Goal: Information Seeking & Learning: Learn about a topic

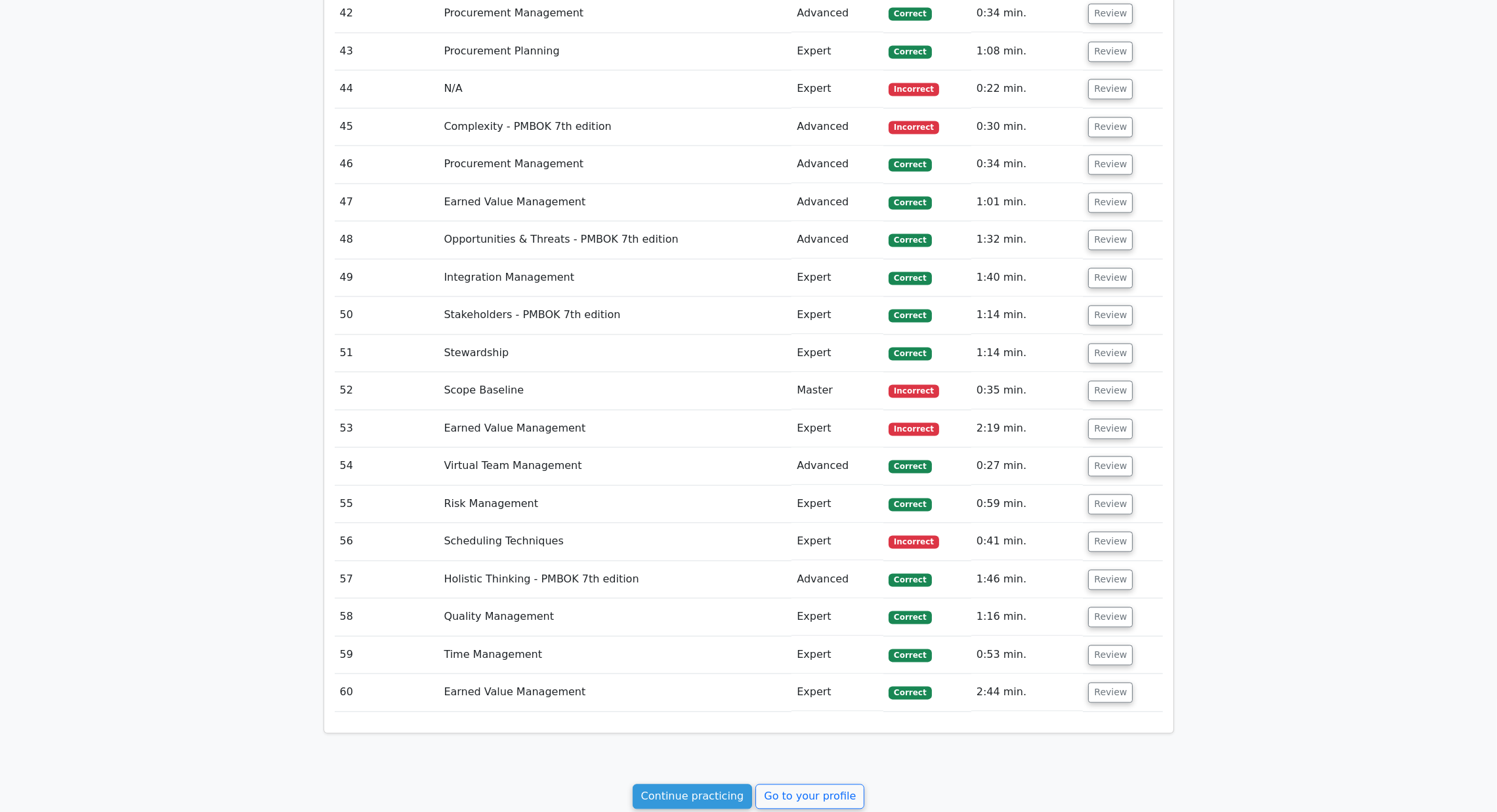
scroll to position [4124, 0]
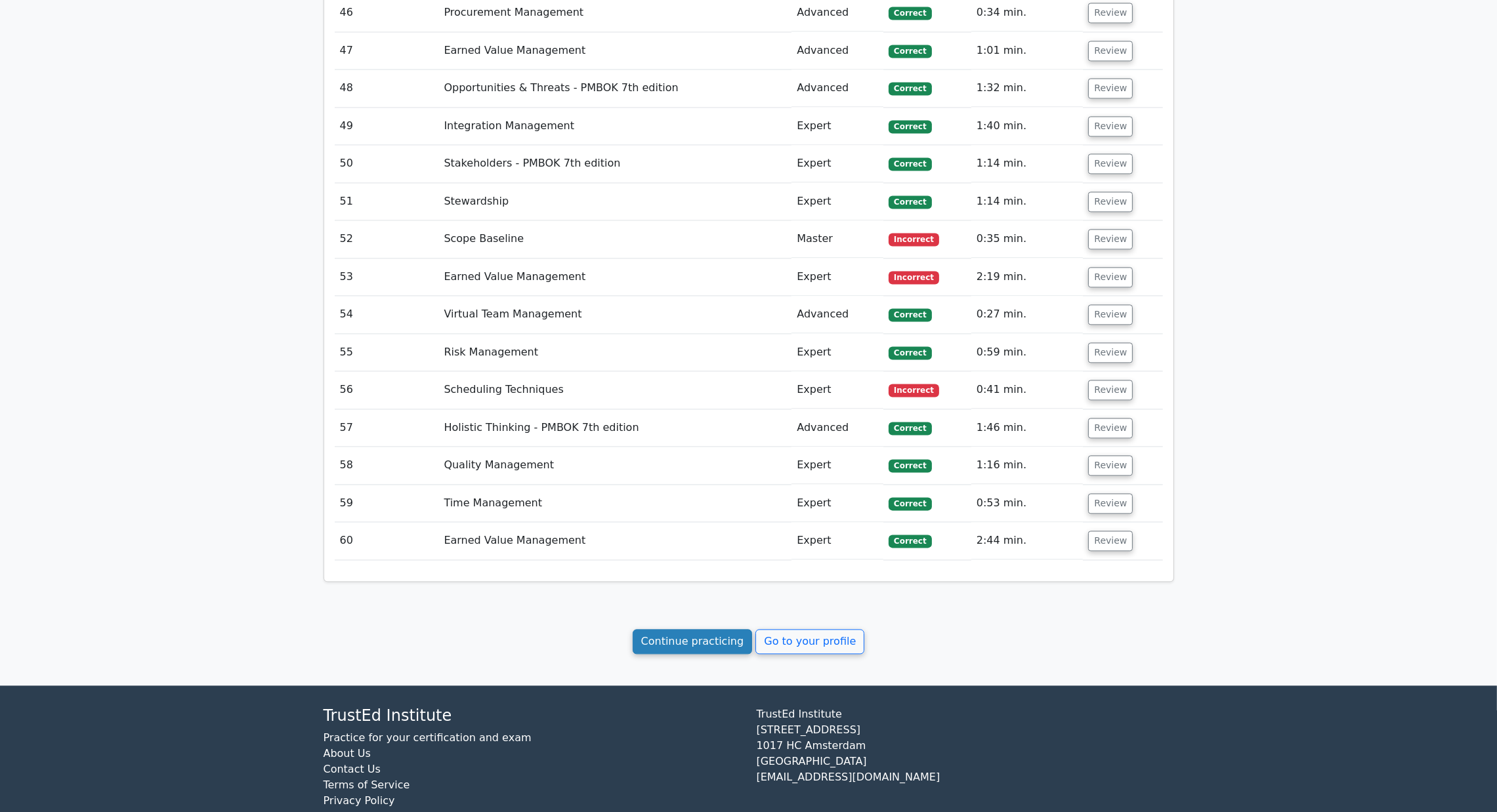
click at [668, 629] on link "Continue practicing" at bounding box center [693, 642] width 120 height 25
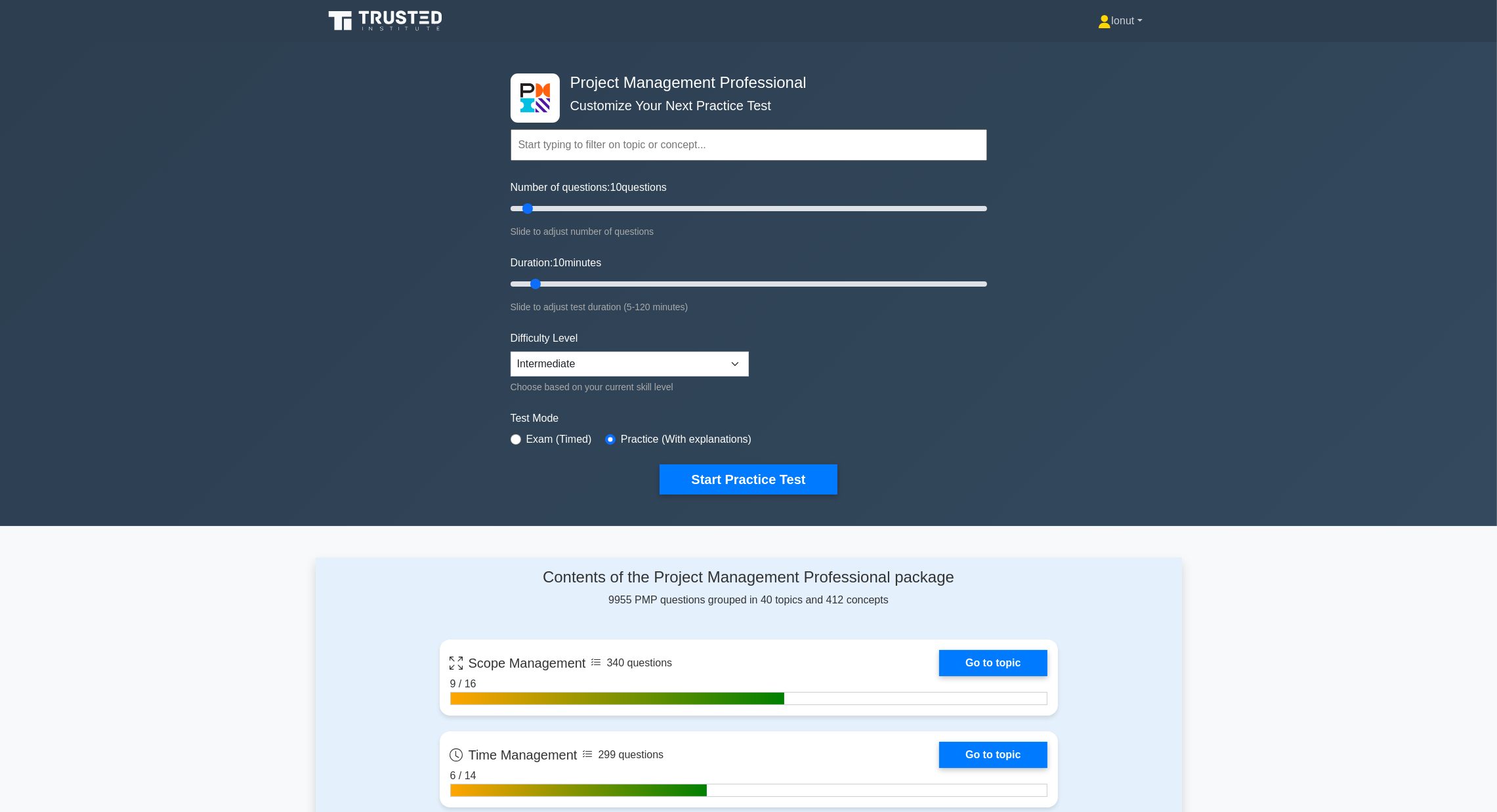
click at [1141, 19] on link "Ionut" at bounding box center [1120, 21] width 107 height 26
click at [1108, 48] on link "Profile" at bounding box center [1118, 51] width 103 height 21
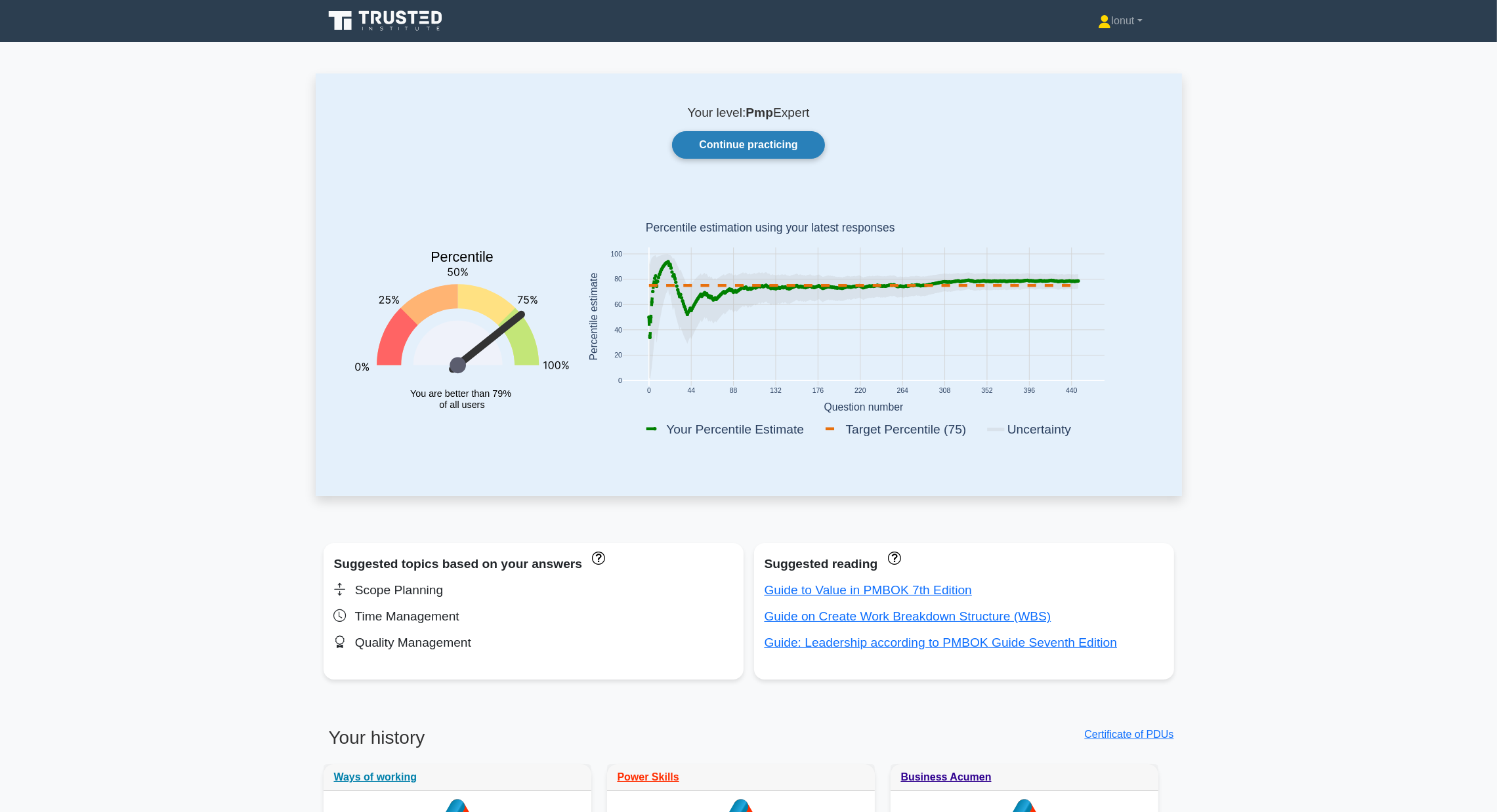
click at [771, 158] on link "Continue practicing" at bounding box center [748, 145] width 152 height 27
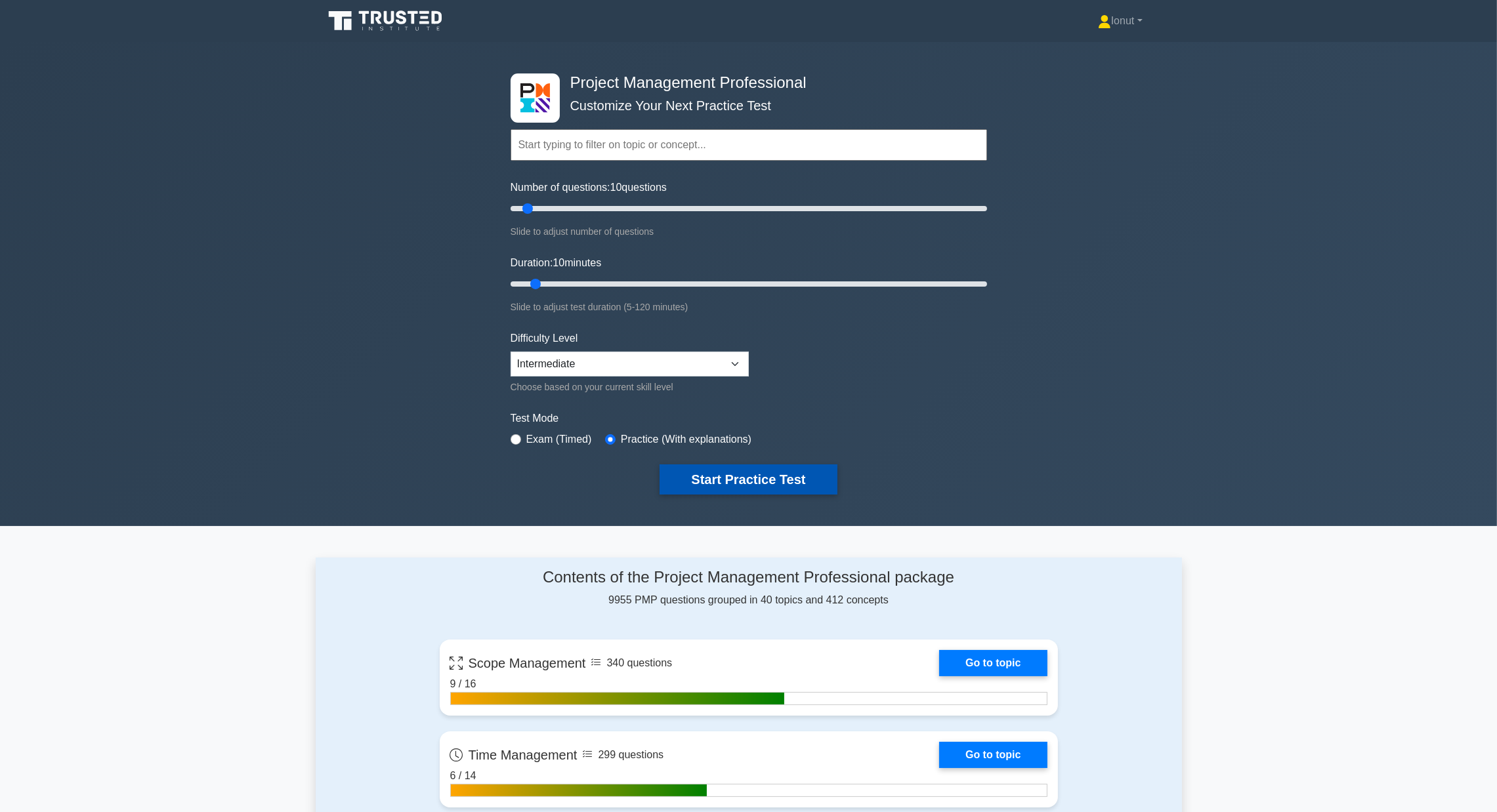
click at [751, 473] on button "Start Practice Test" at bounding box center [748, 479] width 177 height 30
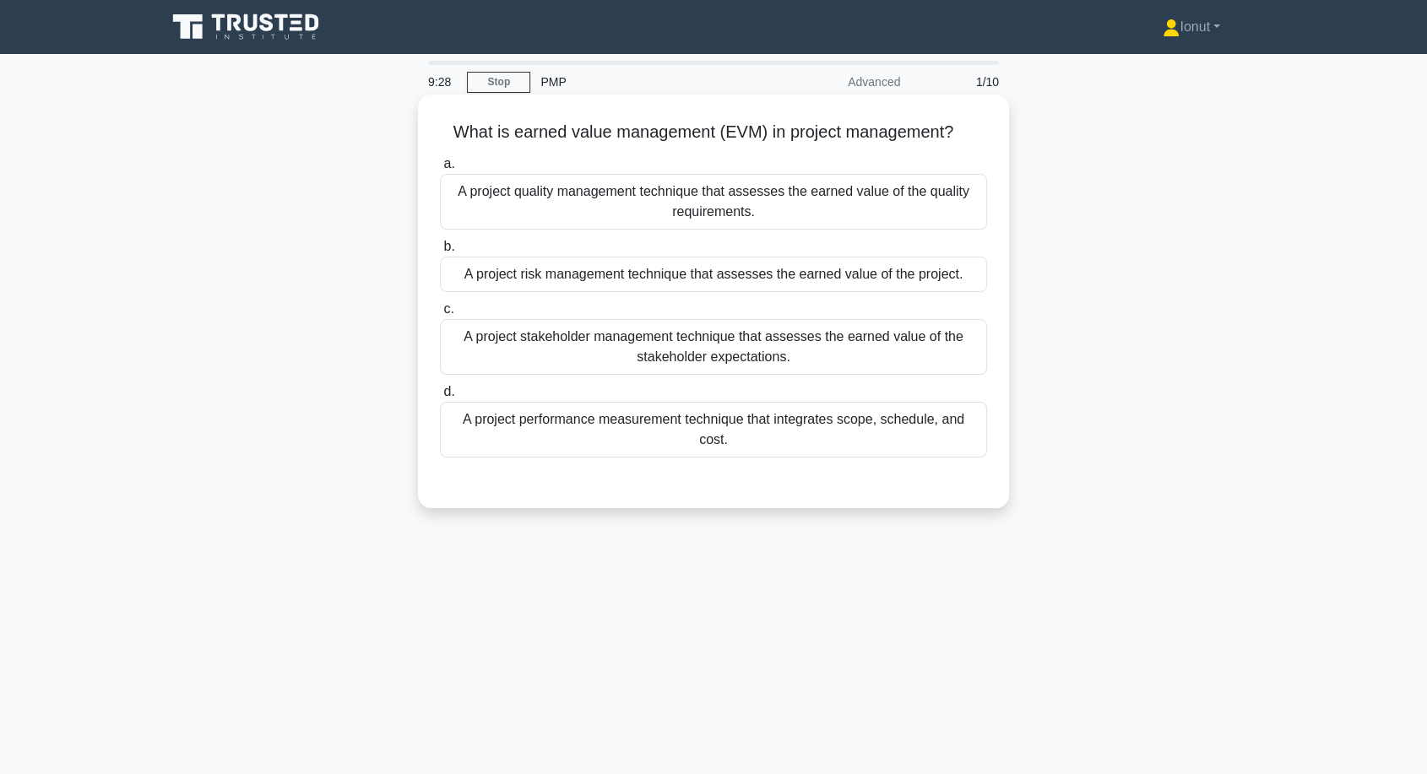
click at [594, 283] on div "A project risk management technique that assesses the earned value of the proje…" at bounding box center [713, 274] width 547 height 35
click at [440, 252] on input "b. A project risk management technique that assesses the earned value of the pr…" at bounding box center [440, 246] width 0 height 11
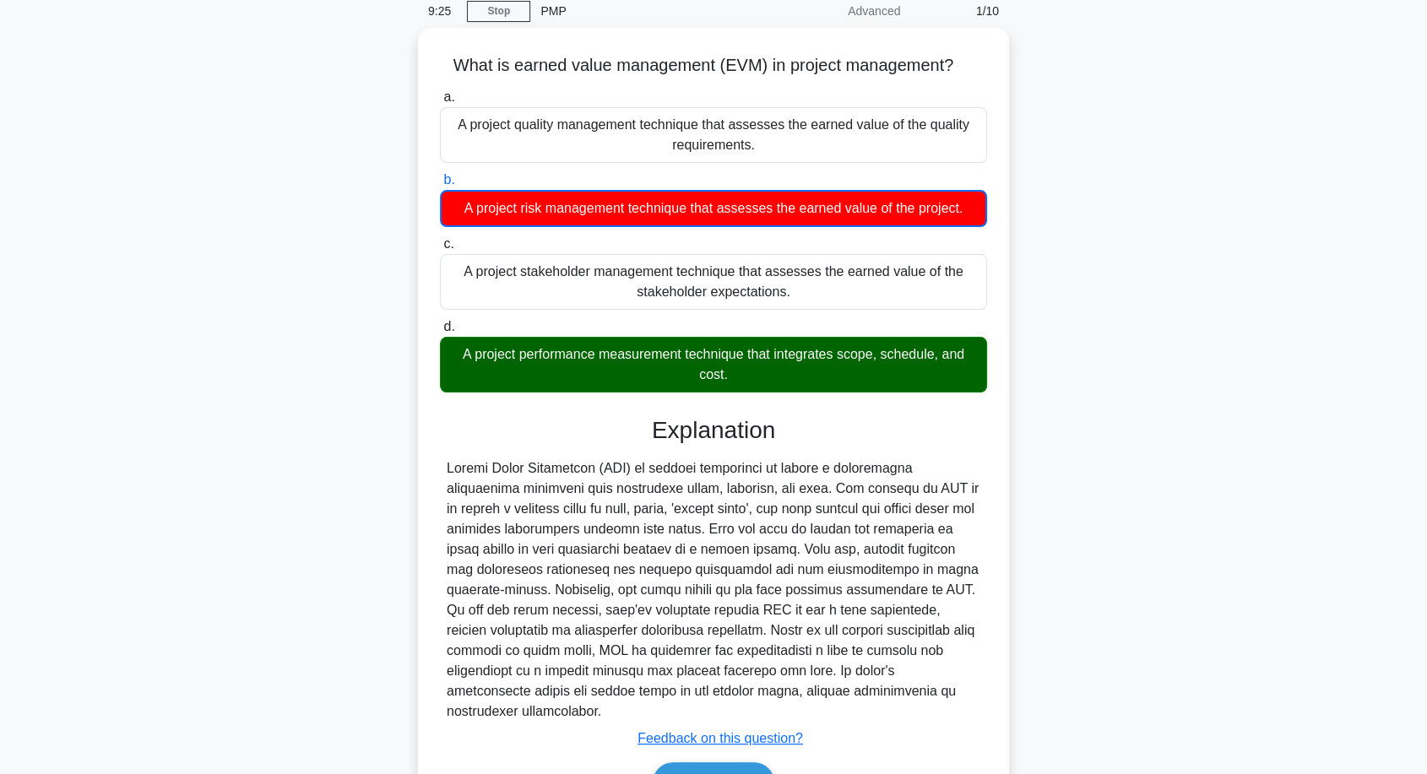
scroll to position [166, 0]
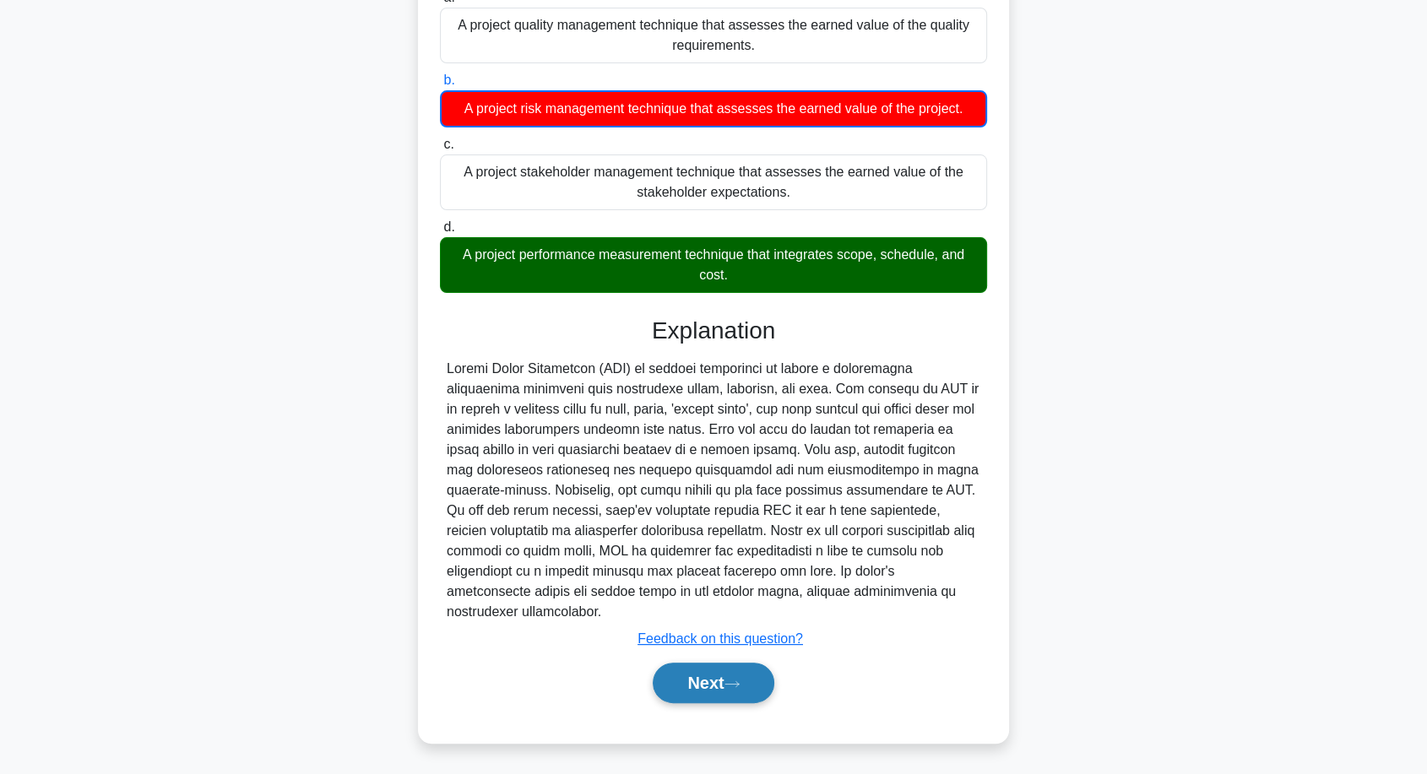
click at [727, 675] on button "Next" at bounding box center [713, 683] width 121 height 41
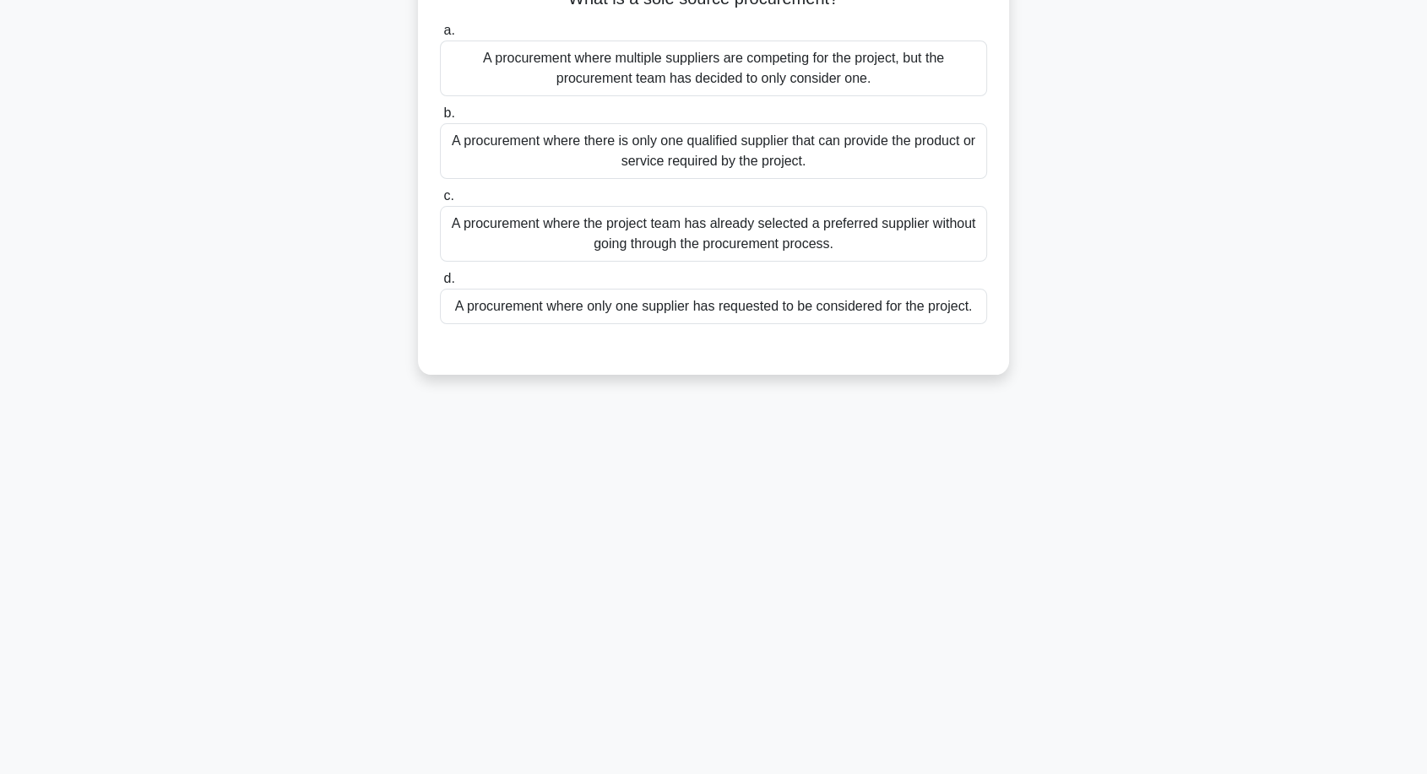
scroll to position [0, 0]
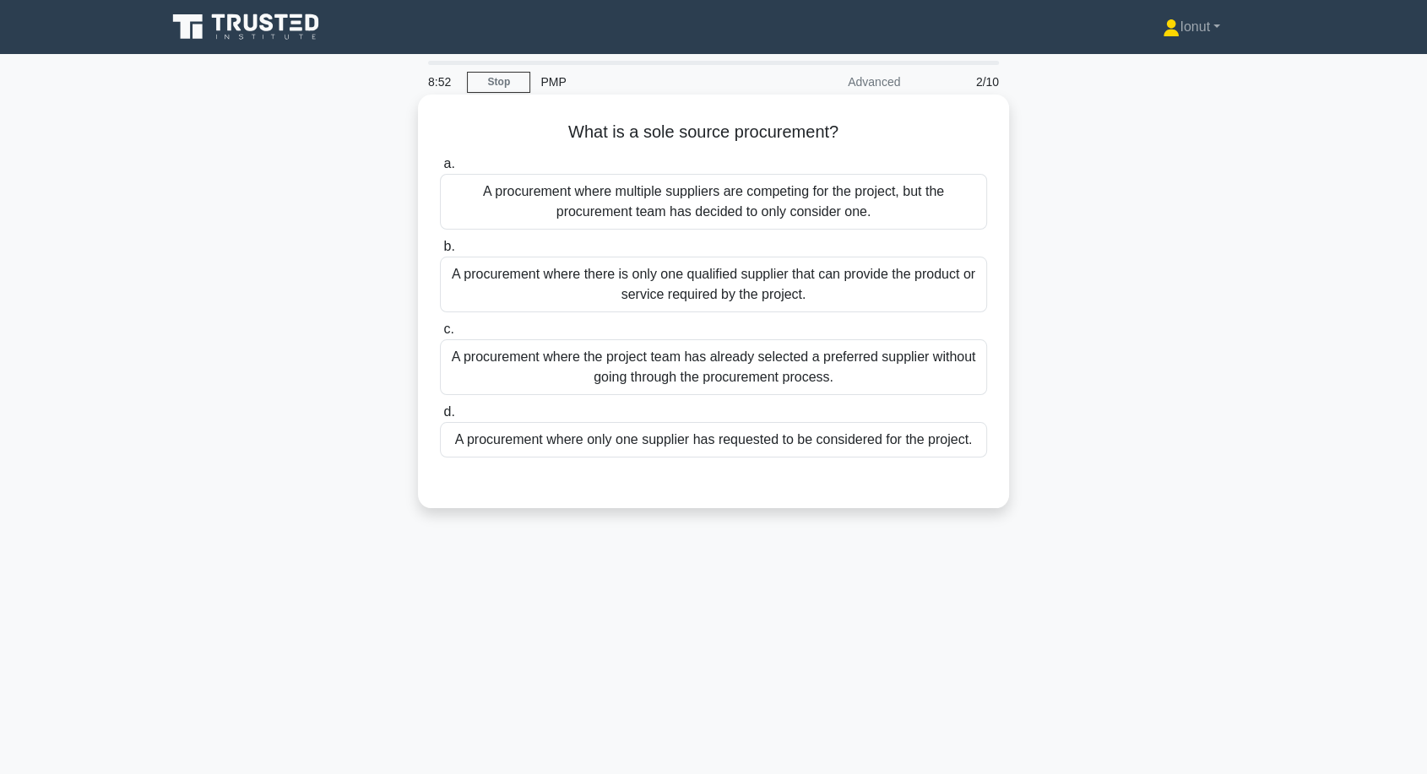
click at [790, 215] on div "A procurement where multiple suppliers are competing for the project, but the p…" at bounding box center [713, 202] width 547 height 56
click at [440, 170] on input "a. A procurement where multiple suppliers are competing for the project, but th…" at bounding box center [440, 164] width 0 height 11
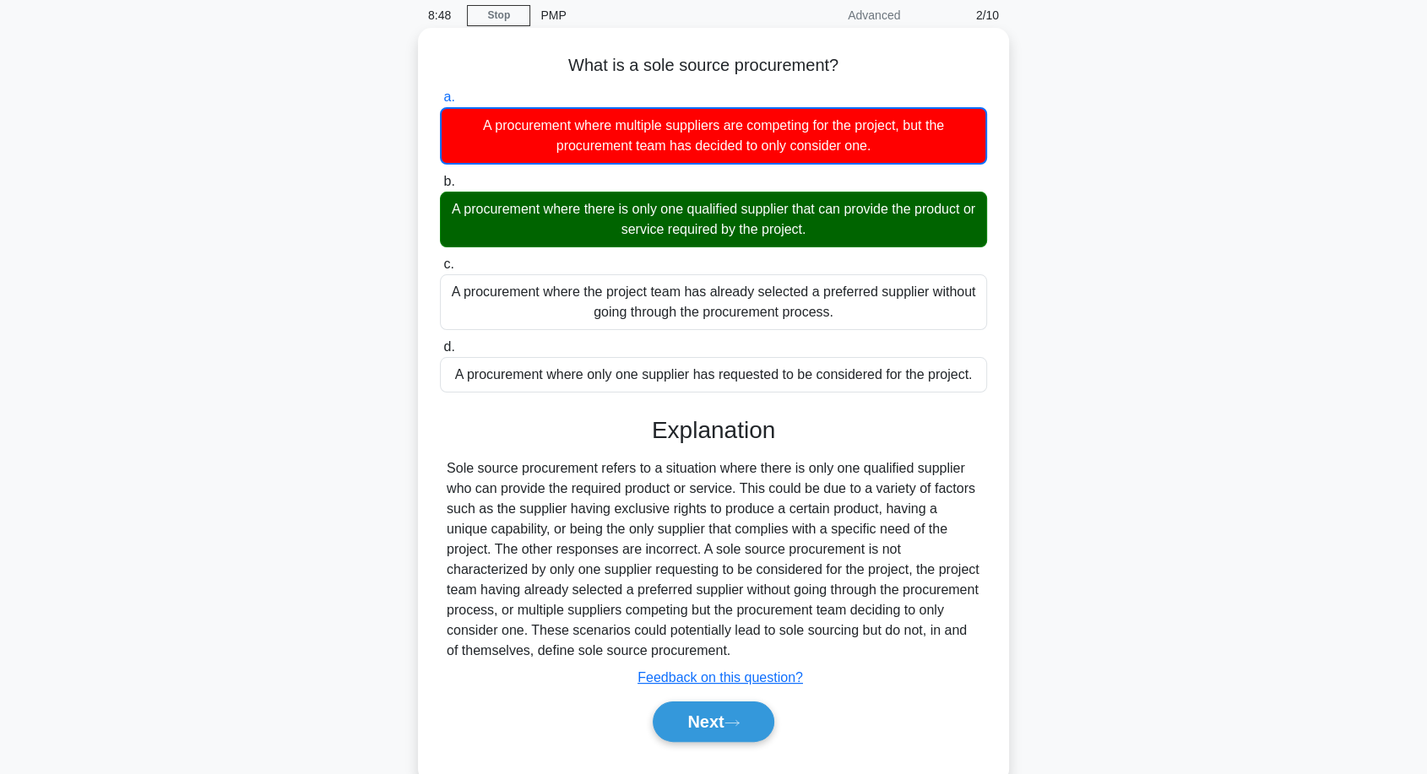
scroll to position [138, 0]
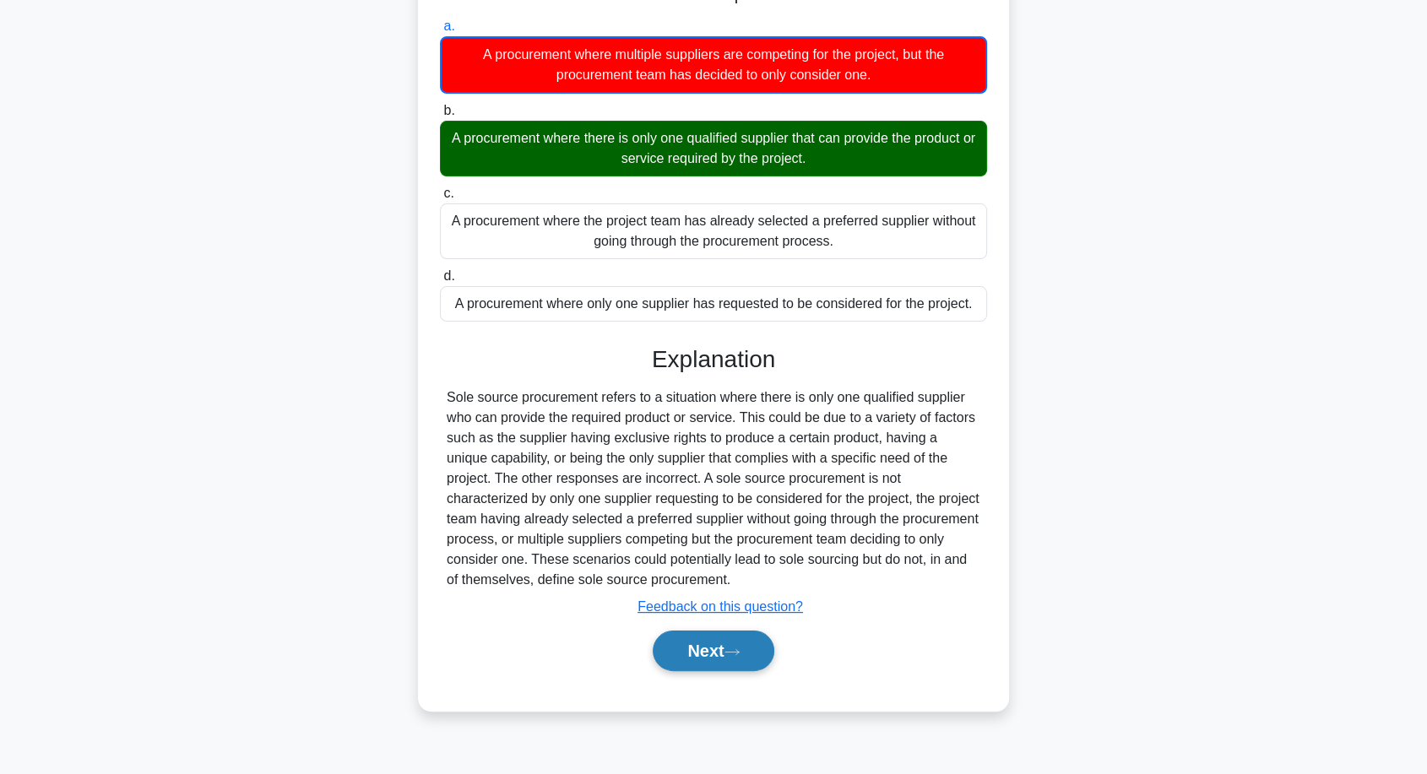
click at [692, 654] on button "Next" at bounding box center [713, 651] width 121 height 41
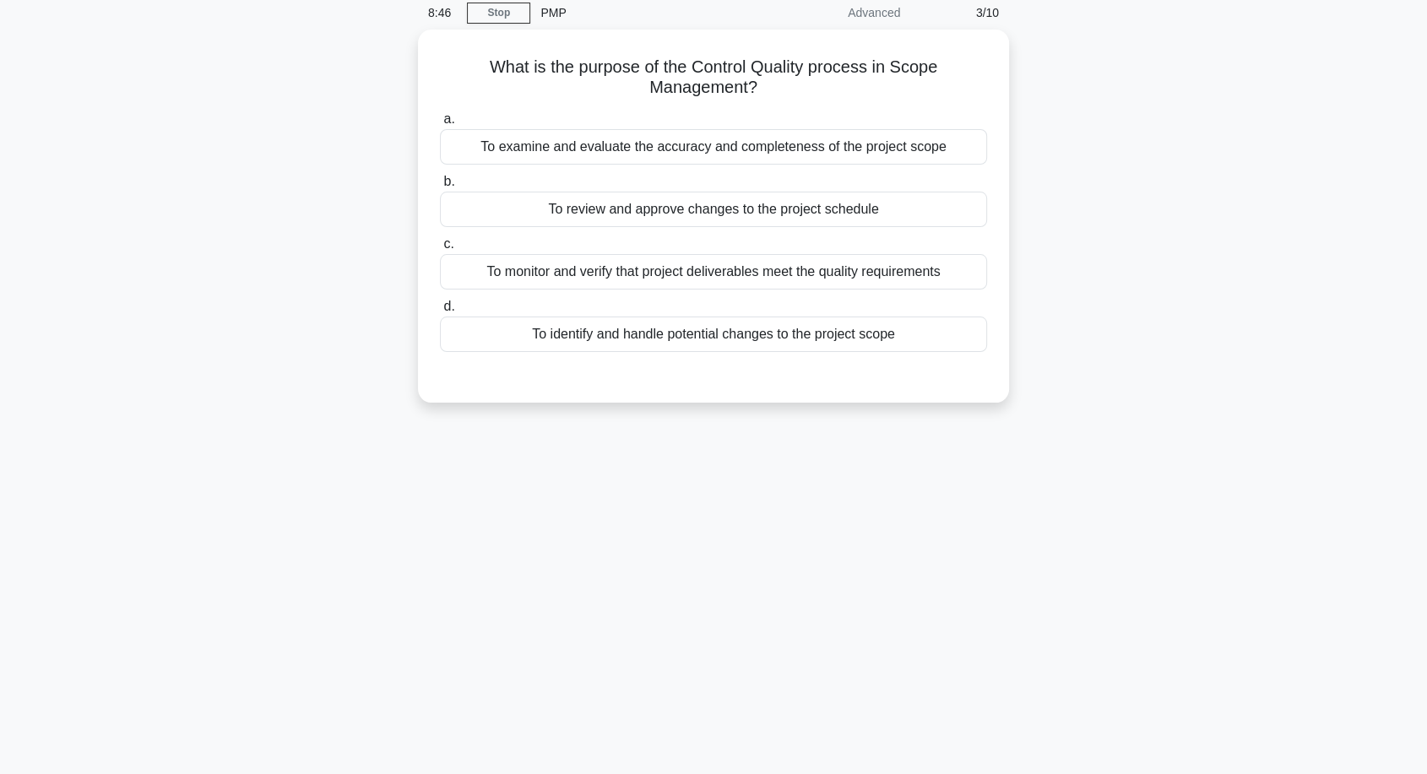
scroll to position [0, 0]
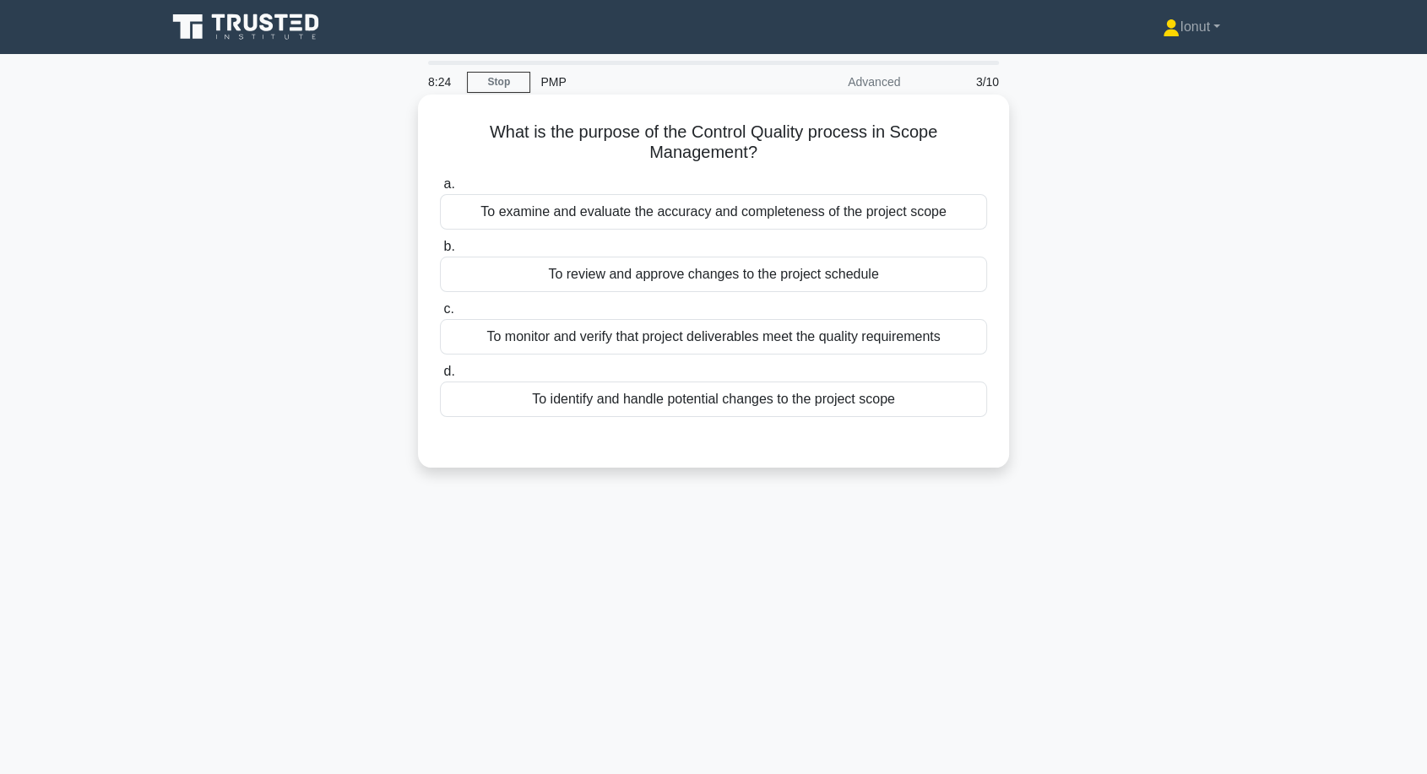
click at [607, 350] on div "To monitor and verify that project deliverables meet the quality requirements" at bounding box center [713, 336] width 547 height 35
click at [440, 315] on input "c. To monitor and verify that project deliverables meet the quality requirements" at bounding box center [440, 309] width 0 height 11
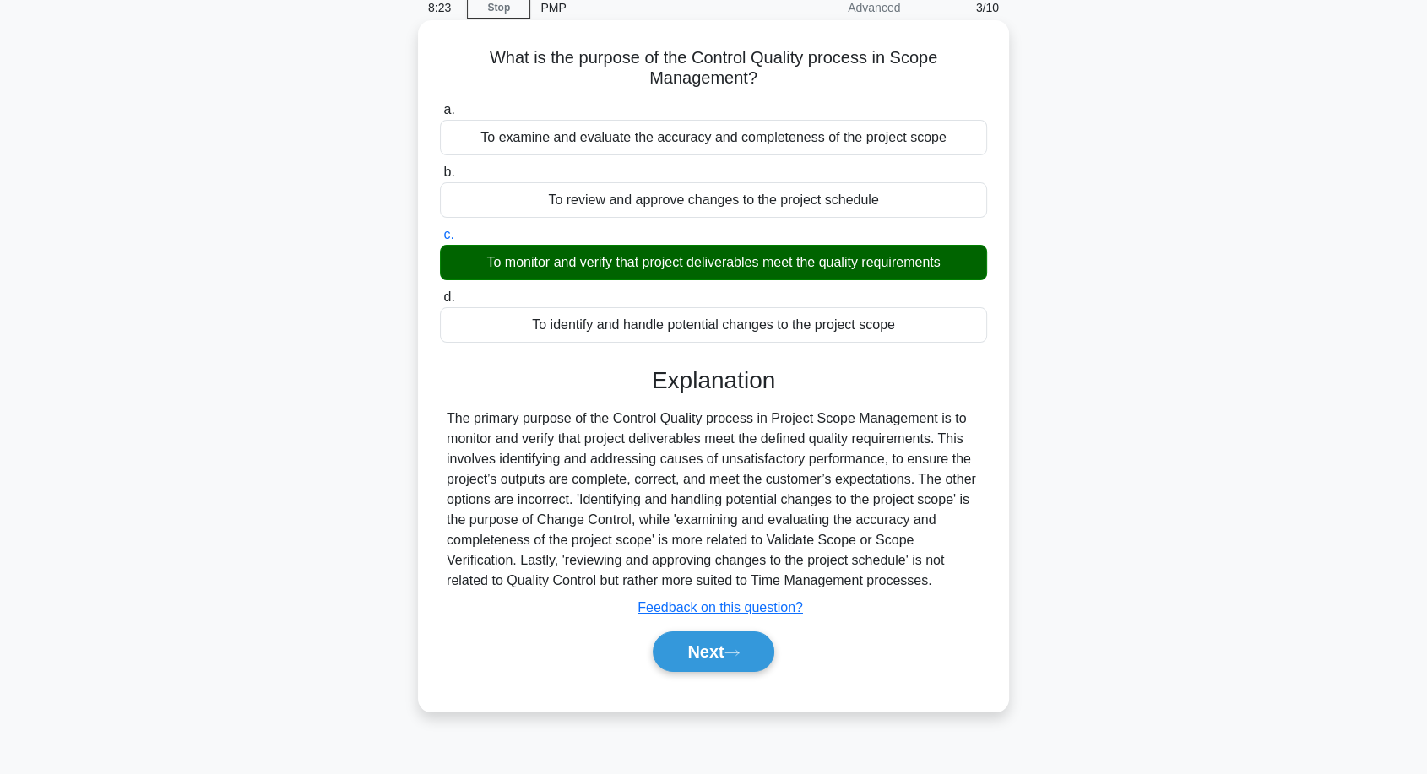
scroll to position [138, 0]
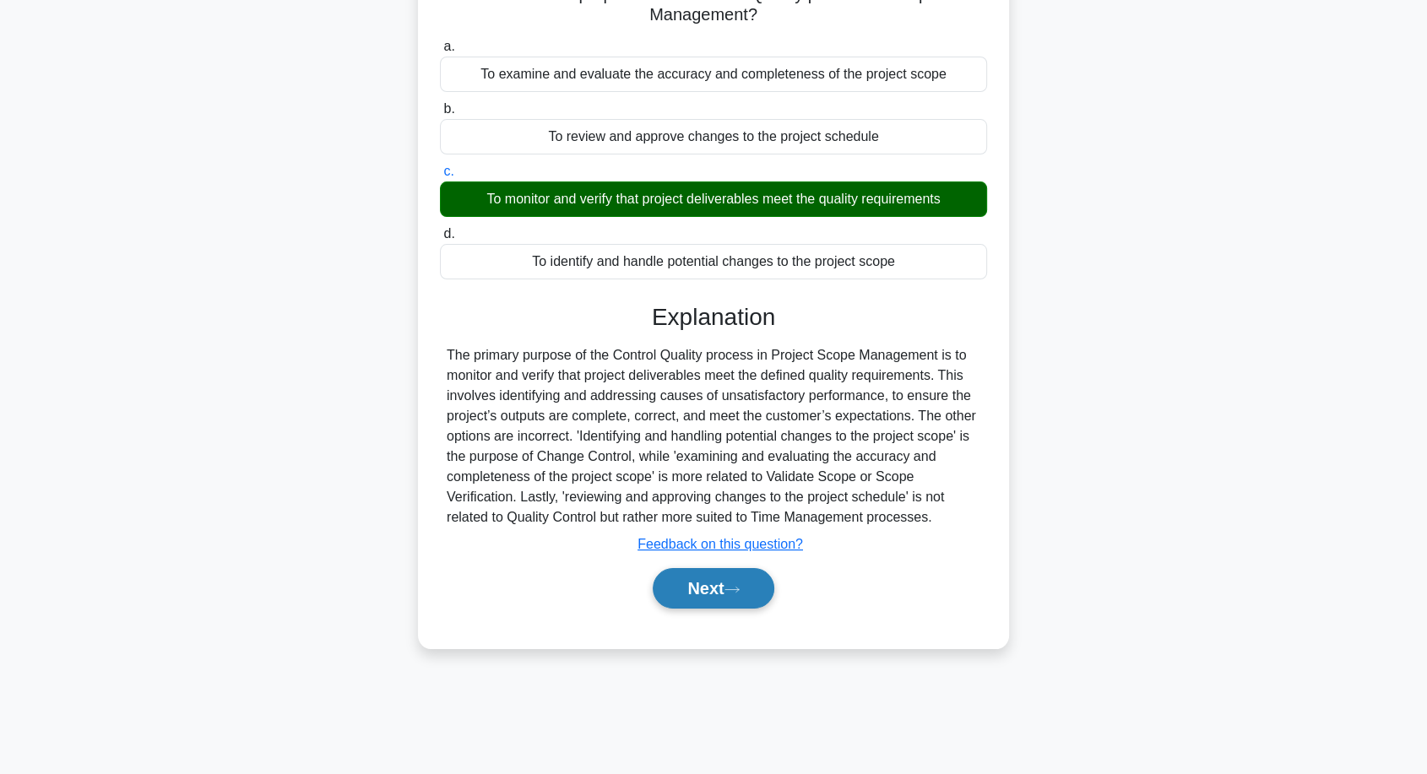
click at [703, 603] on button "Next" at bounding box center [713, 588] width 121 height 41
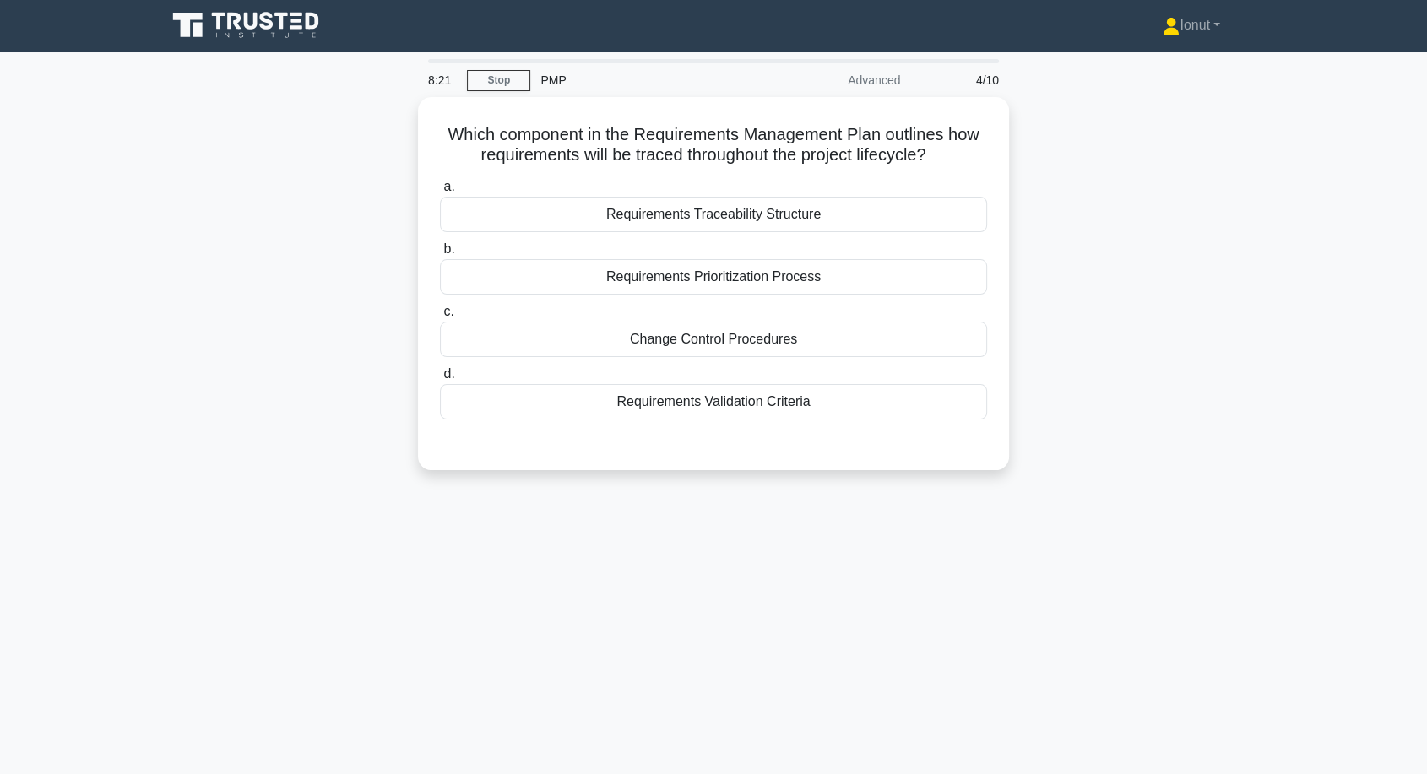
scroll to position [0, 0]
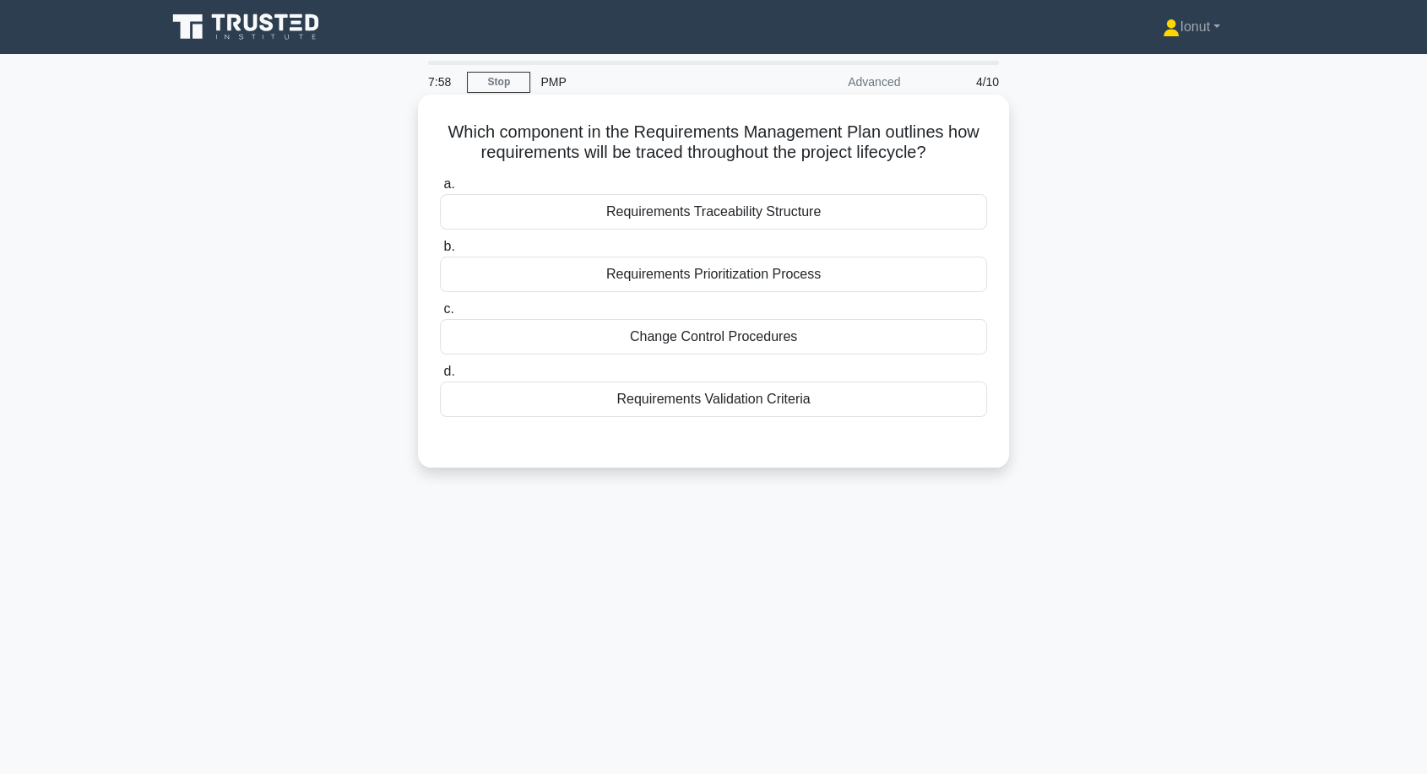
click at [717, 407] on div "Requirements Validation Criteria" at bounding box center [713, 399] width 547 height 35
click at [440, 377] on input "d. Requirements Validation Criteria" at bounding box center [440, 371] width 0 height 11
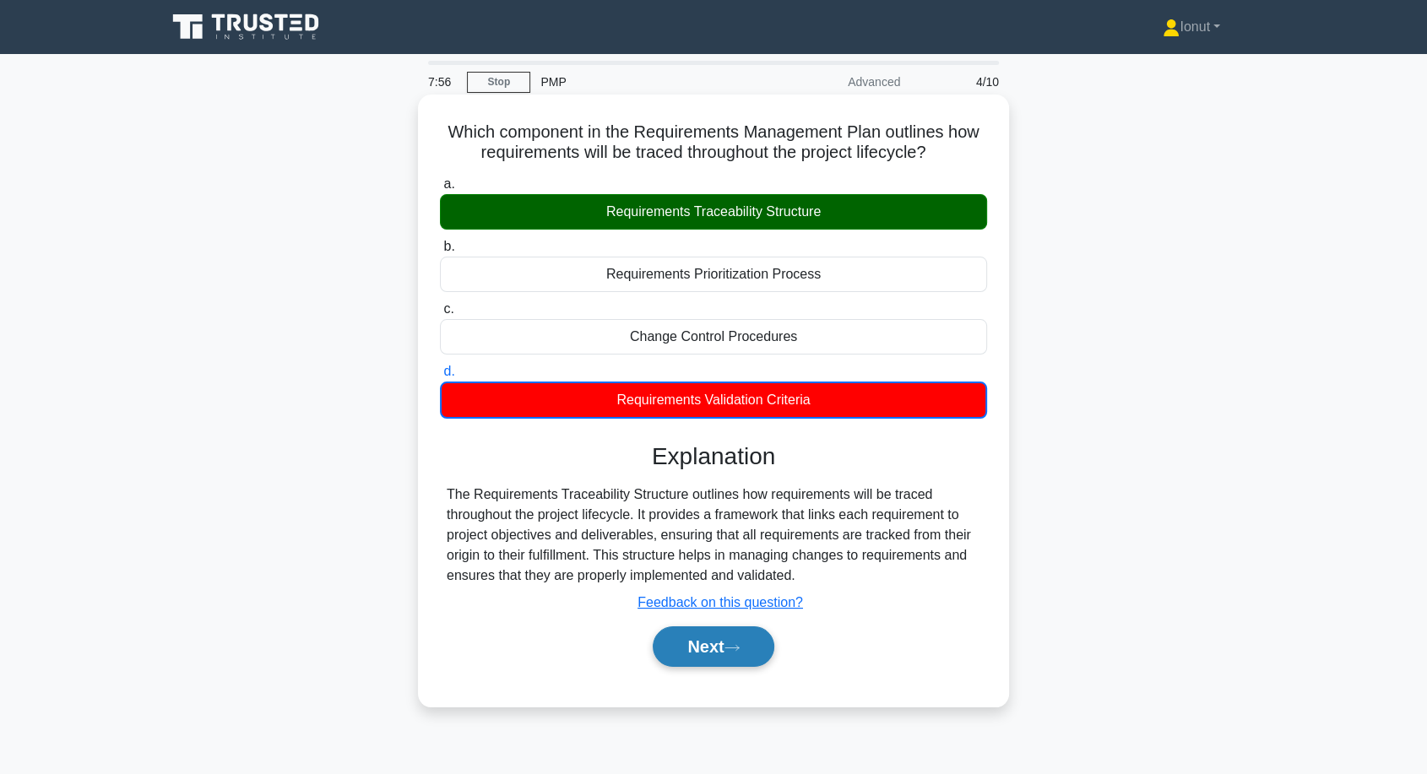
click at [706, 644] on button "Next" at bounding box center [713, 647] width 121 height 41
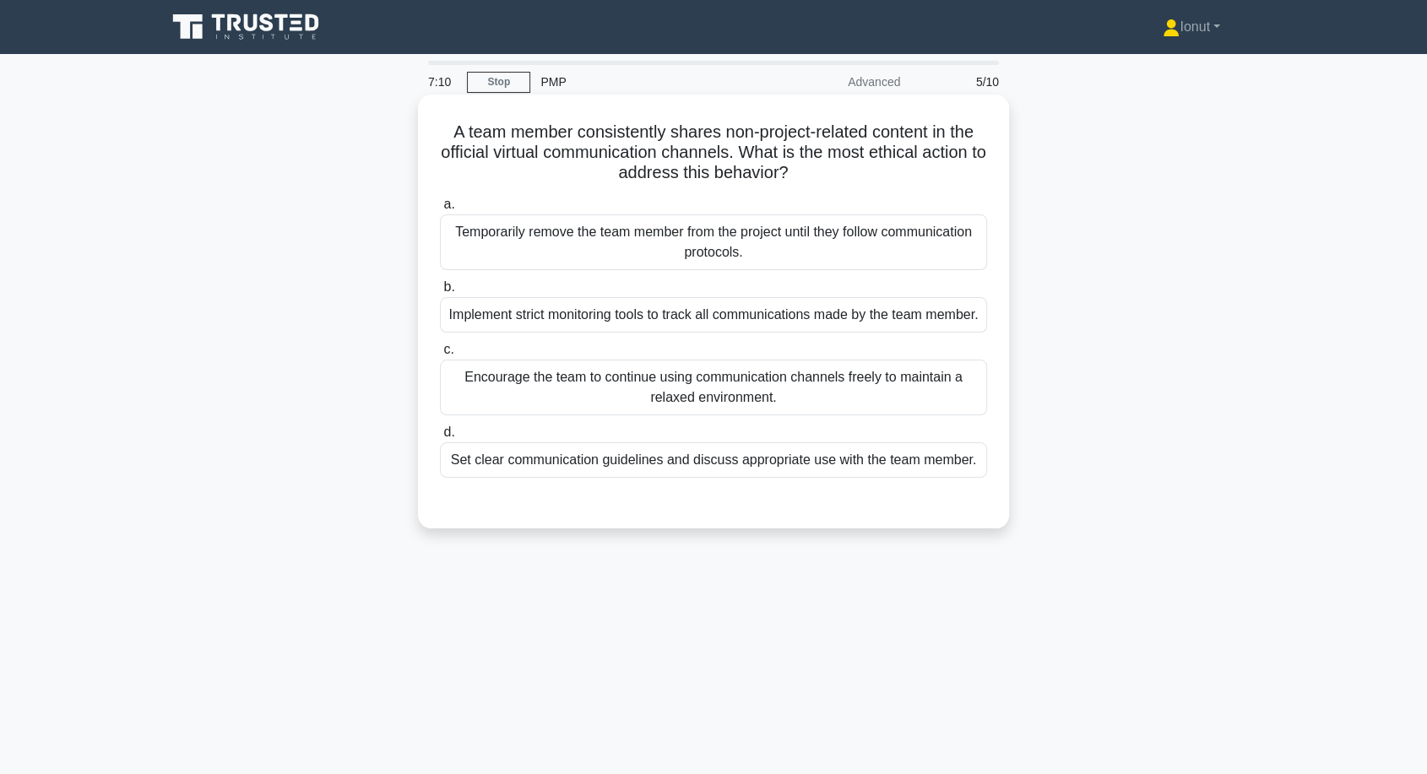
click at [725, 478] on div "Set clear communication guidelines and discuss appropriate use with the team me…" at bounding box center [713, 459] width 547 height 35
click at [440, 438] on input "d. Set clear communication guidelines and discuss appropriate use with the team…" at bounding box center [440, 432] width 0 height 11
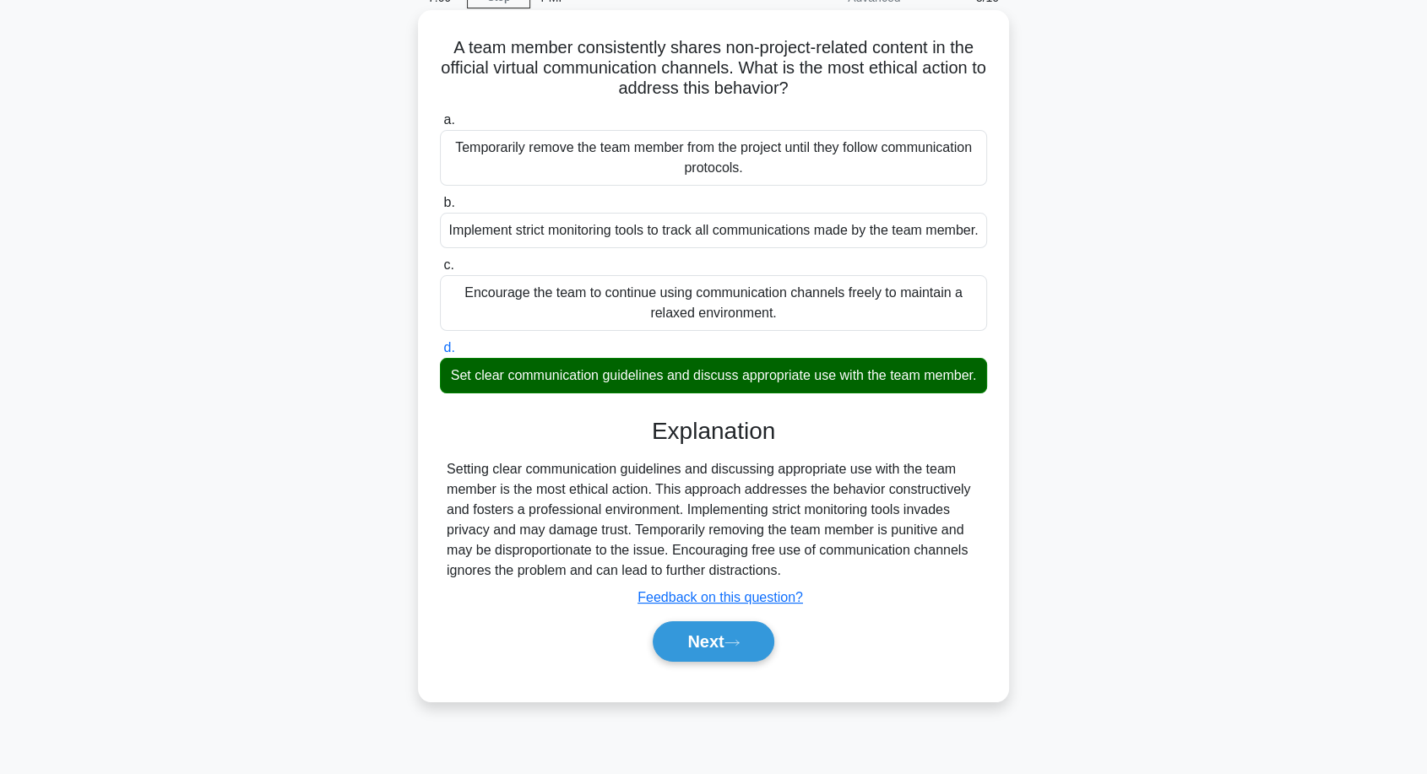
scroll to position [138, 0]
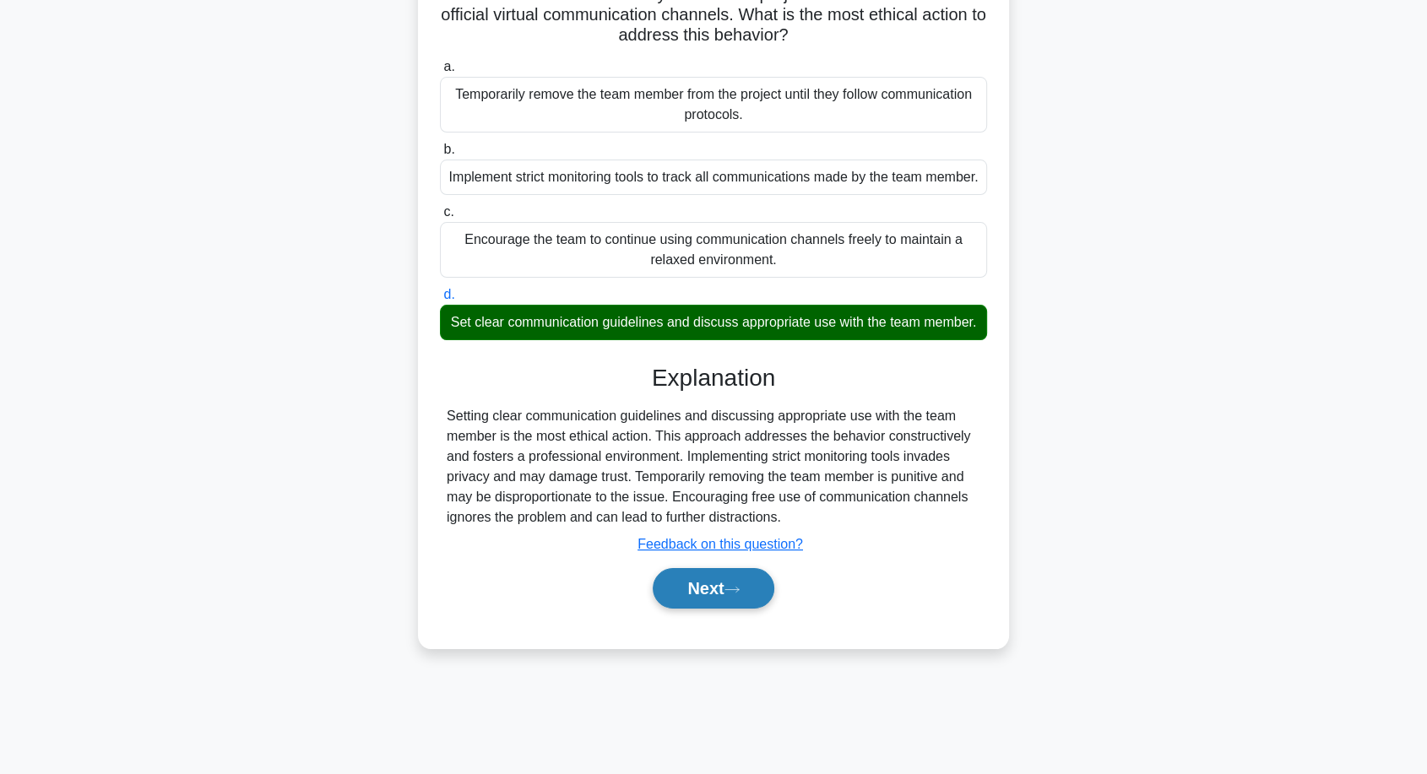
click at [704, 609] on button "Next" at bounding box center [713, 588] width 121 height 41
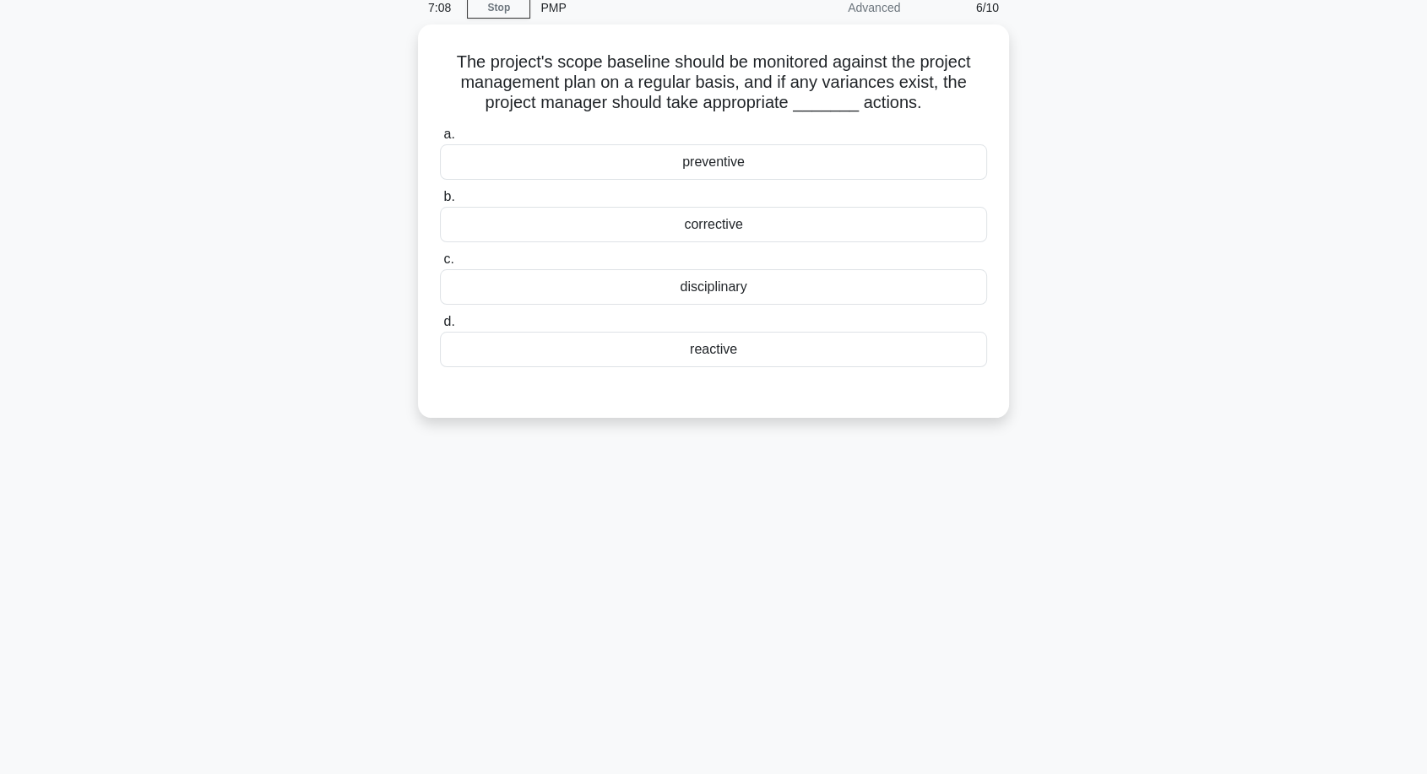
scroll to position [0, 0]
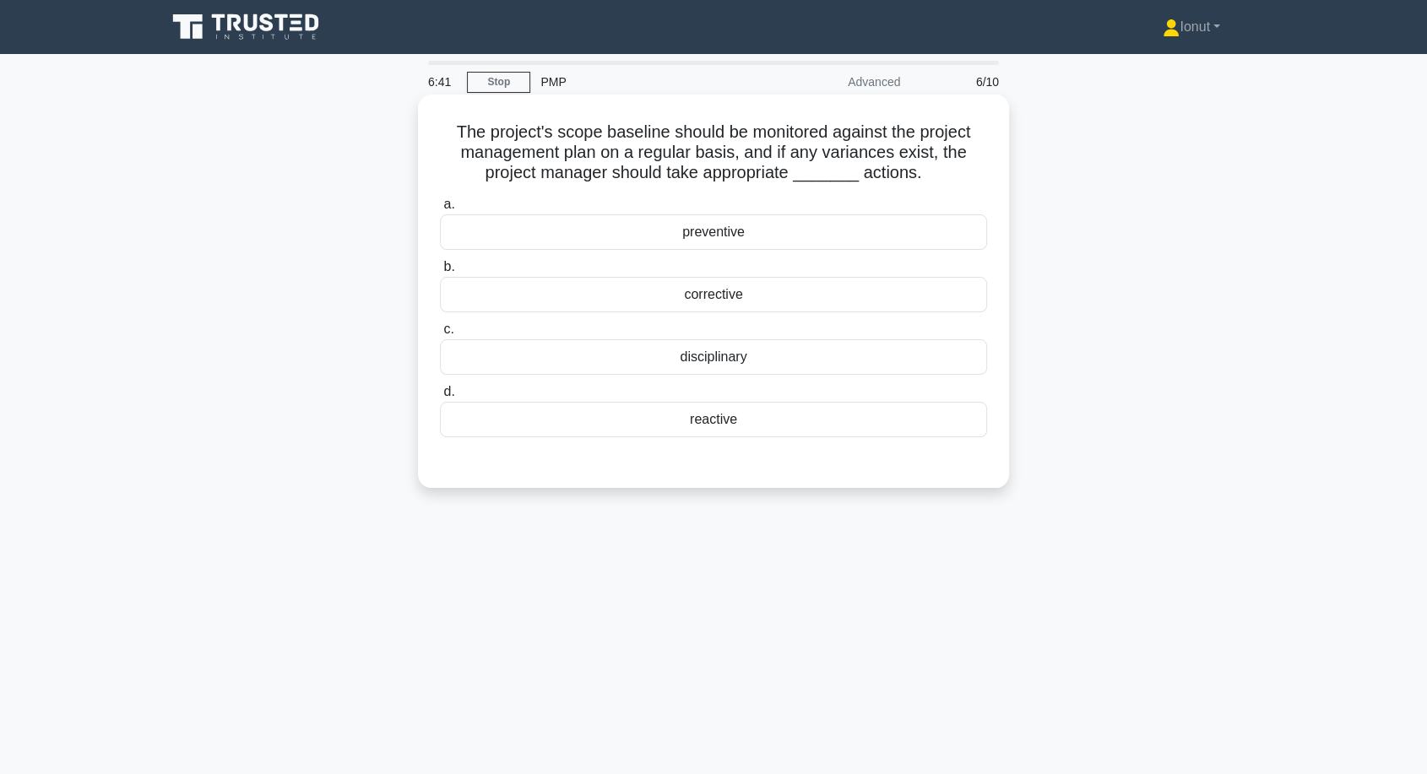
click at [784, 236] on div "preventive" at bounding box center [713, 231] width 547 height 35
click at [440, 210] on input "a. preventive" at bounding box center [440, 204] width 0 height 11
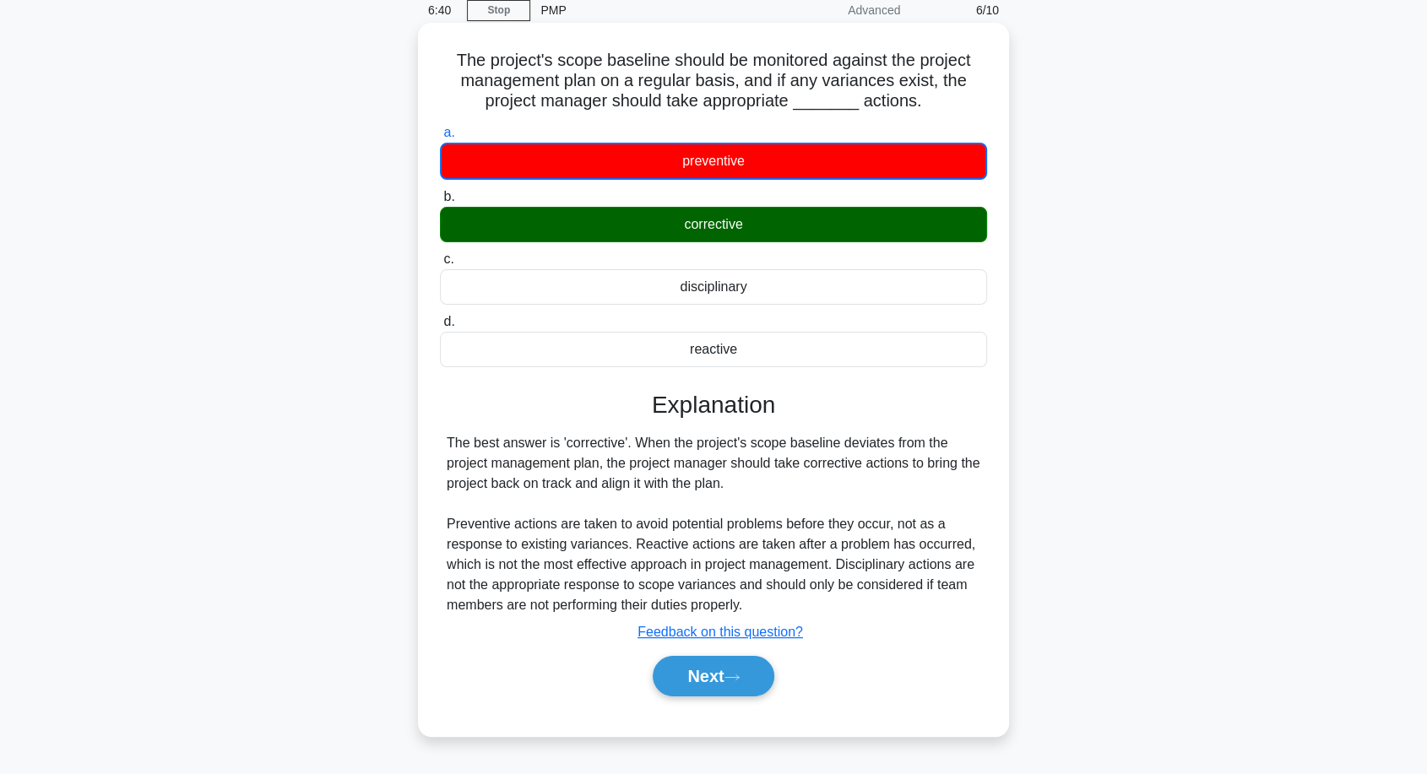
scroll to position [138, 0]
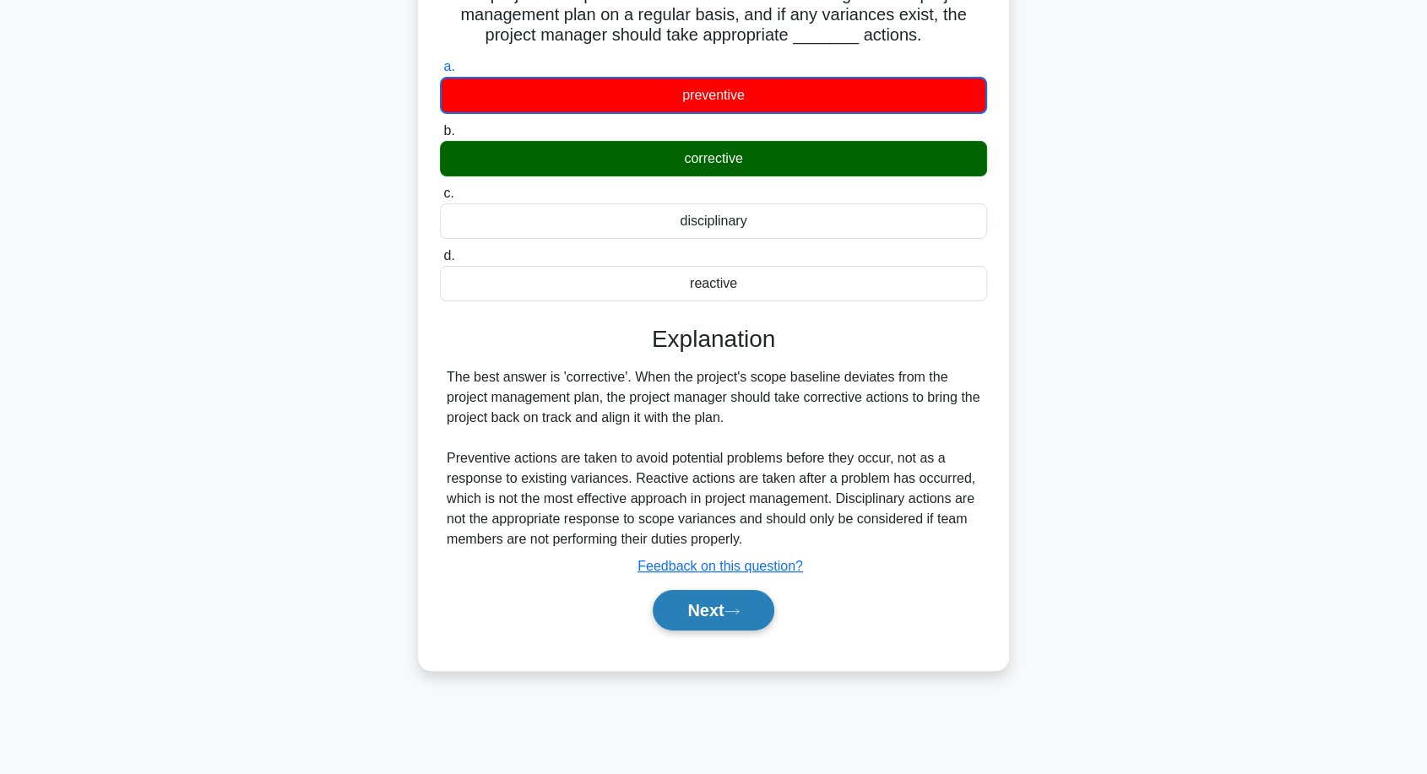
click at [752, 612] on button "Next" at bounding box center [713, 610] width 121 height 41
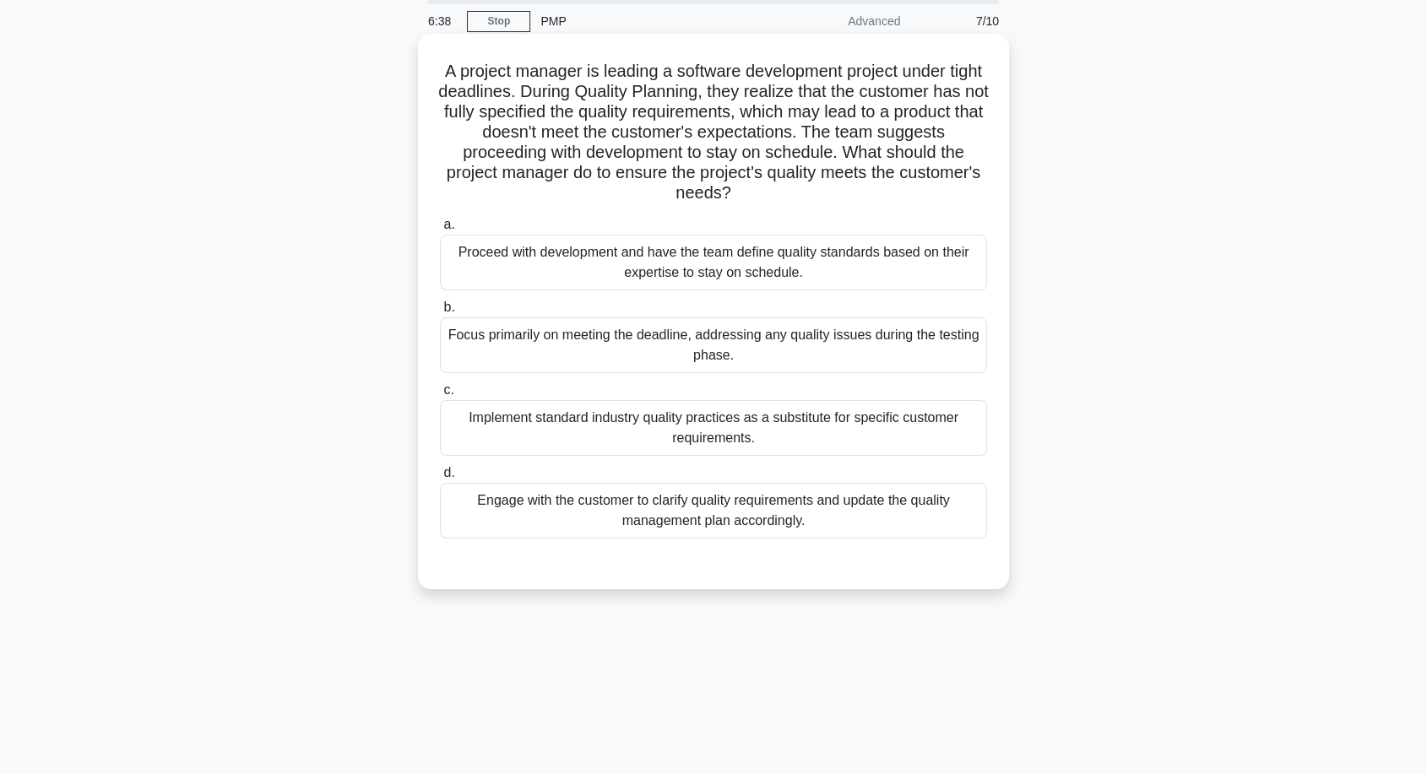
scroll to position [0, 0]
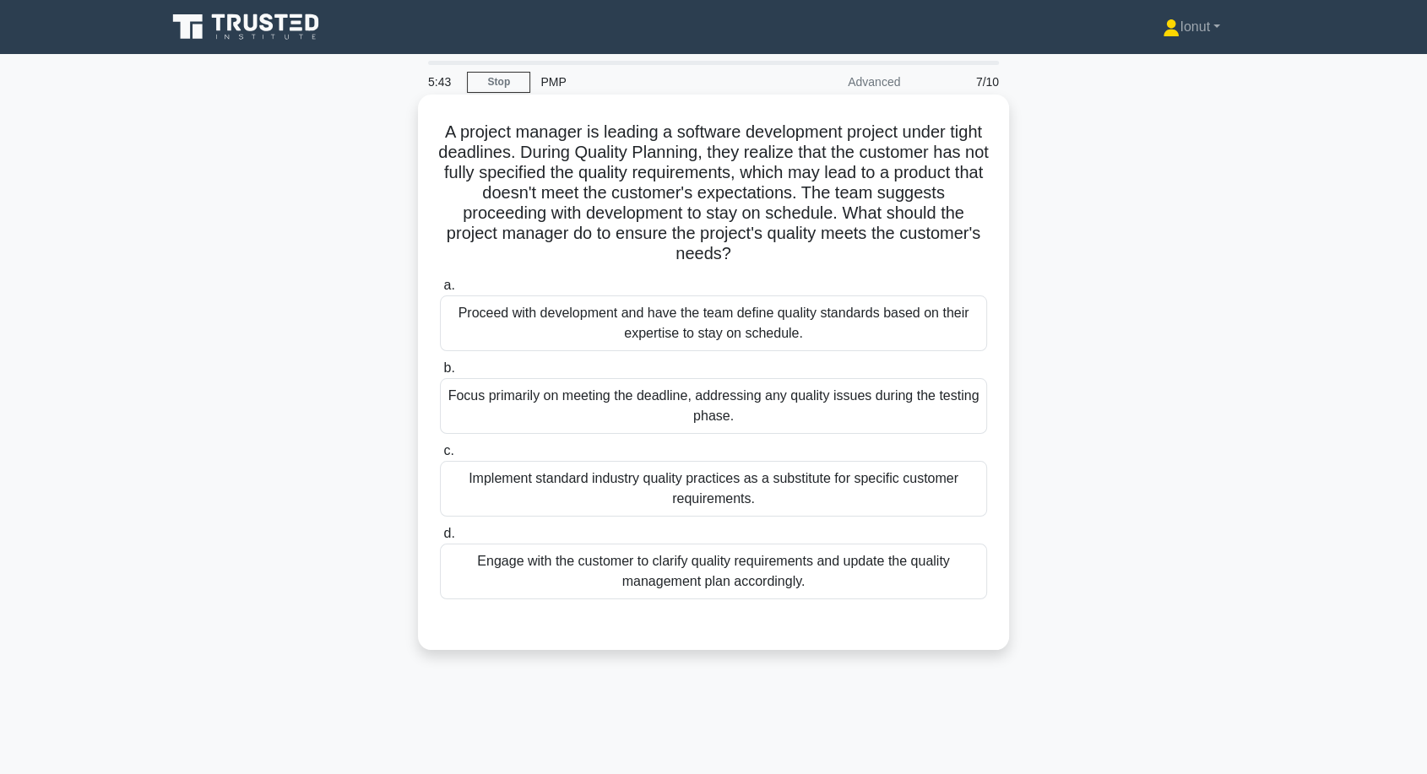
click at [801, 563] on div "Engage with the customer to clarify quality requirements and update the quality…" at bounding box center [713, 572] width 547 height 56
click at [440, 540] on input "d. Engage with the customer to clarify quality requirements and update the qual…" at bounding box center [440, 534] width 0 height 11
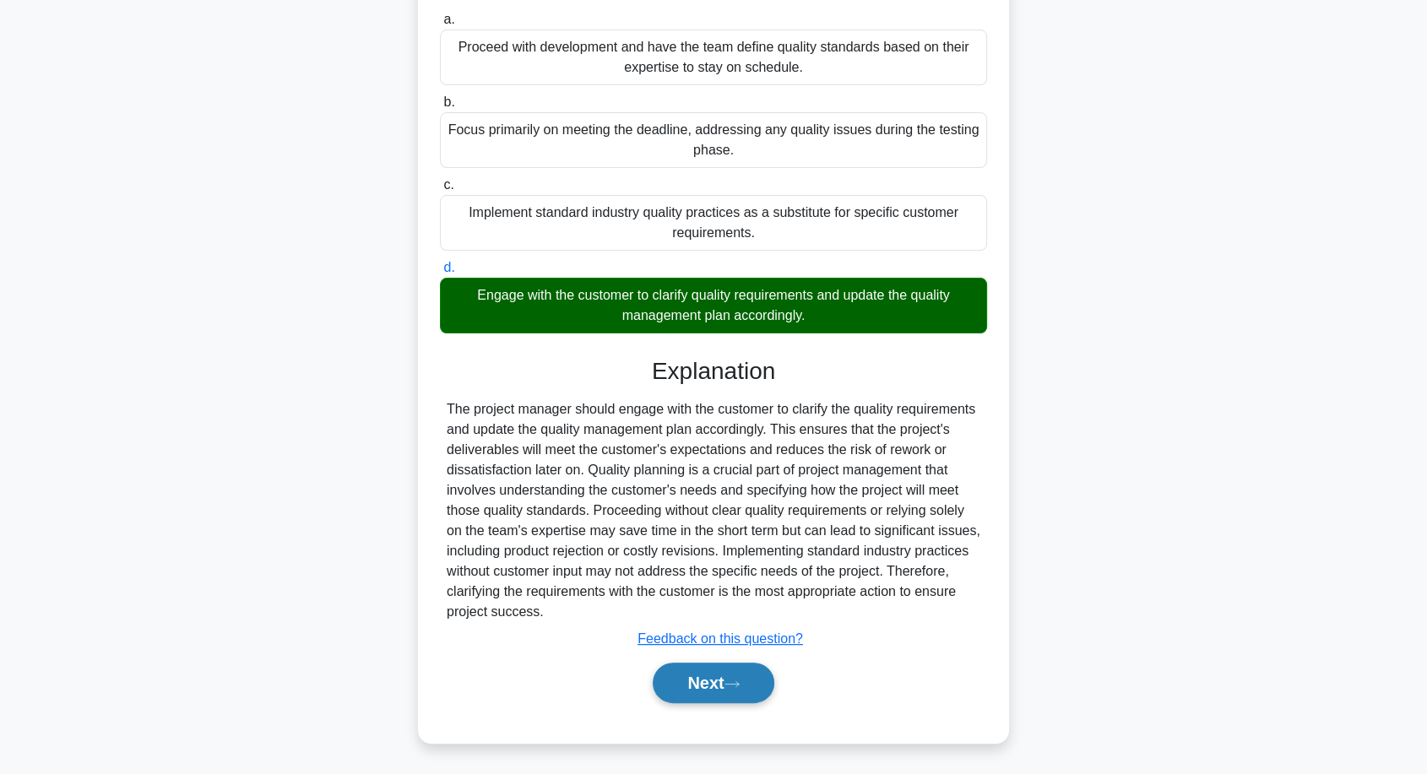
click at [718, 688] on button "Next" at bounding box center [713, 683] width 121 height 41
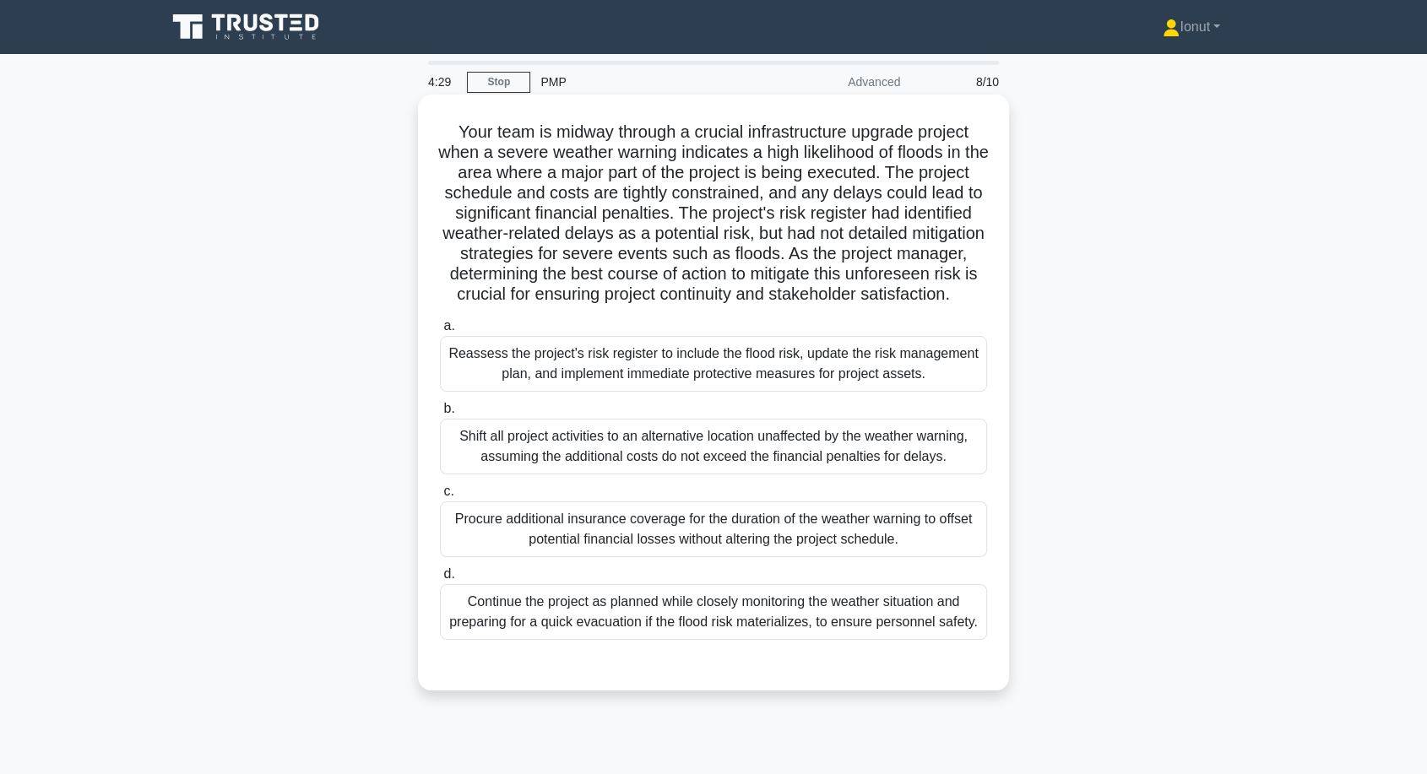
click at [508, 640] on div "Continue the project as planned while closely monitoring the weather situation …" at bounding box center [713, 612] width 547 height 56
click at [440, 580] on input "d. Continue the project as planned while closely monitoring the weather situati…" at bounding box center [440, 574] width 0 height 11
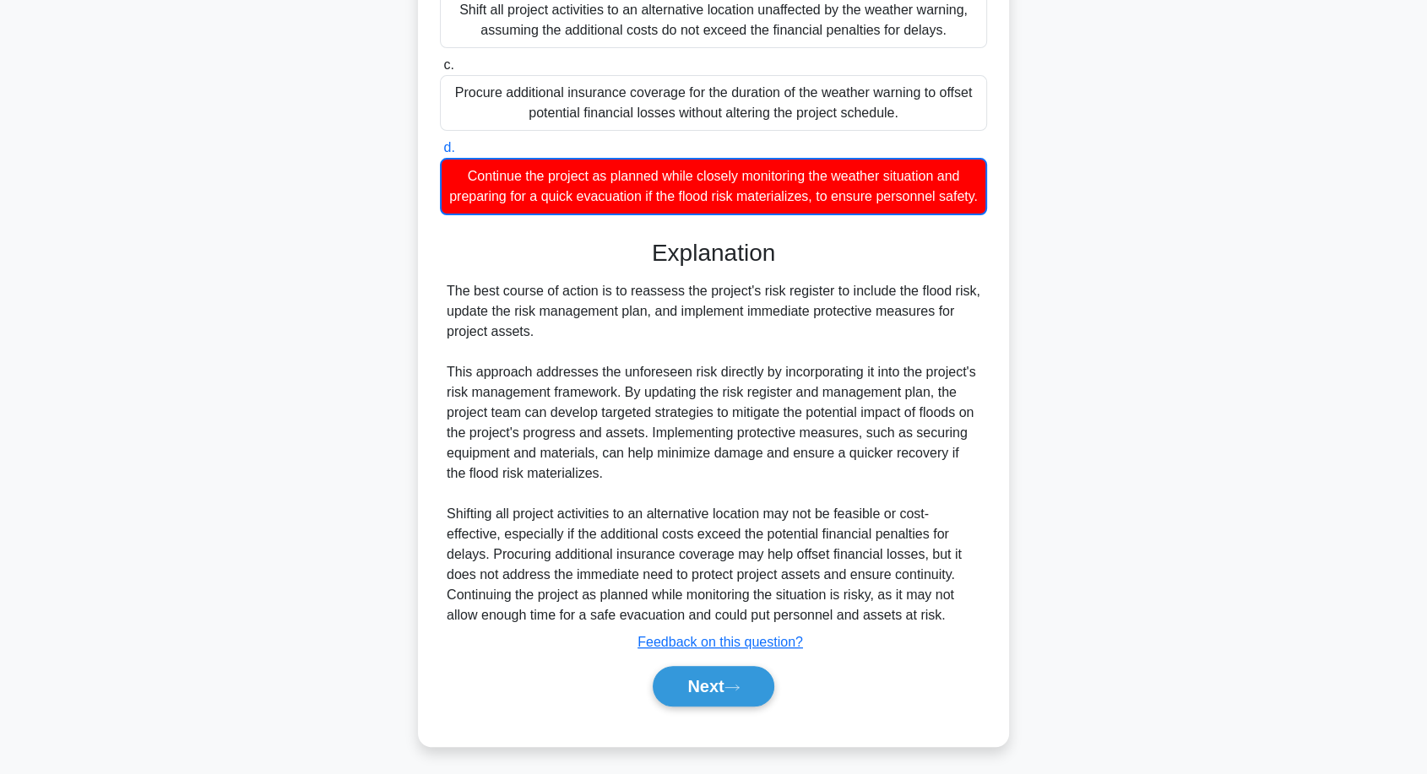
scroll to position [470, 0]
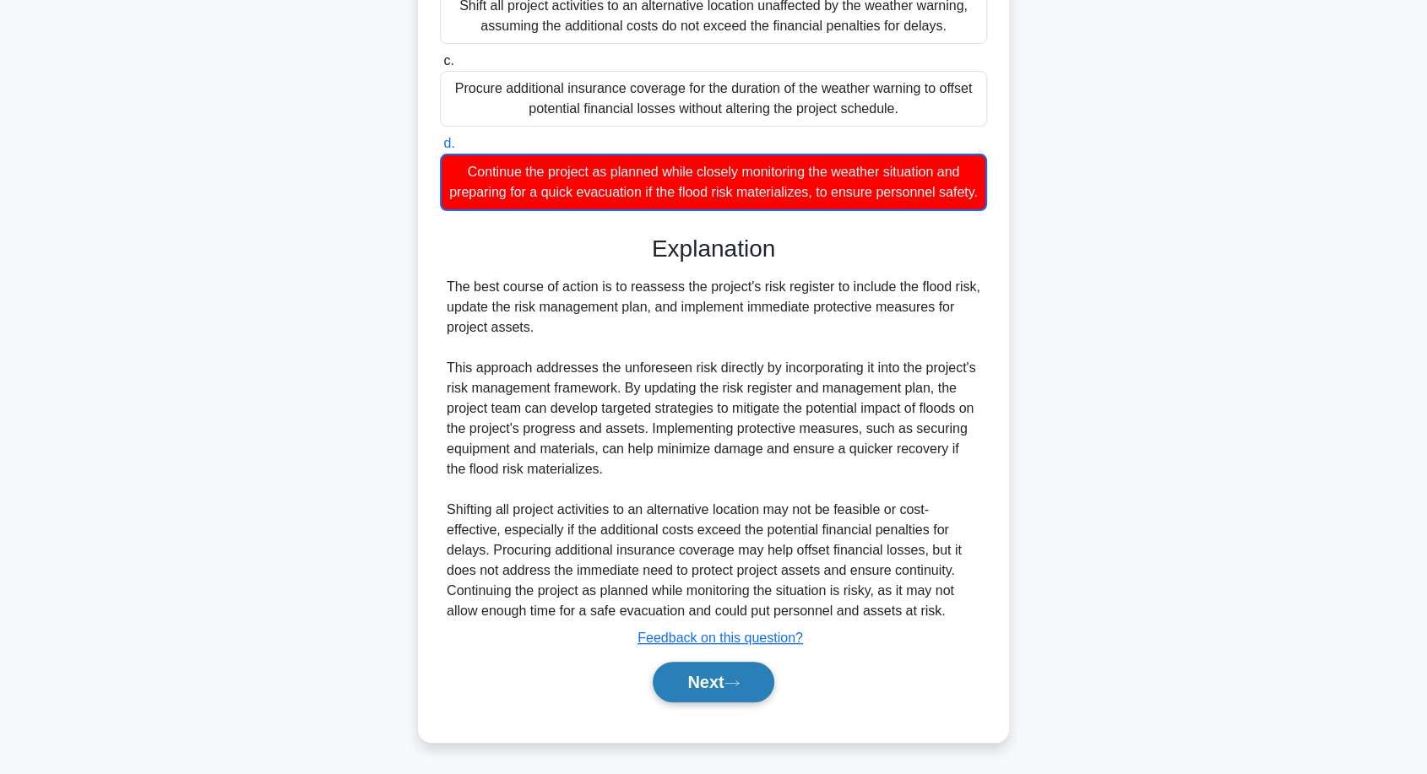
click at [664, 681] on button "Next" at bounding box center [713, 682] width 121 height 41
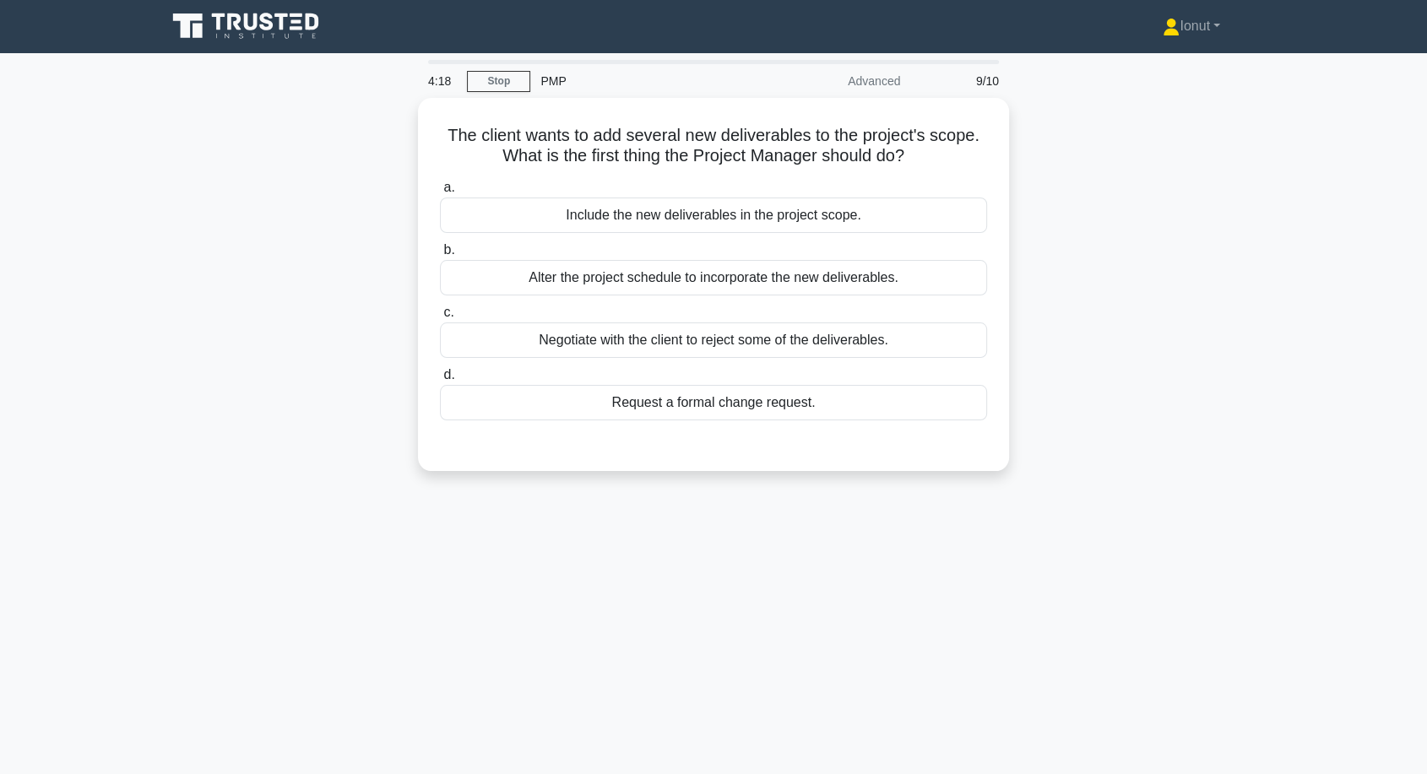
scroll to position [0, 0]
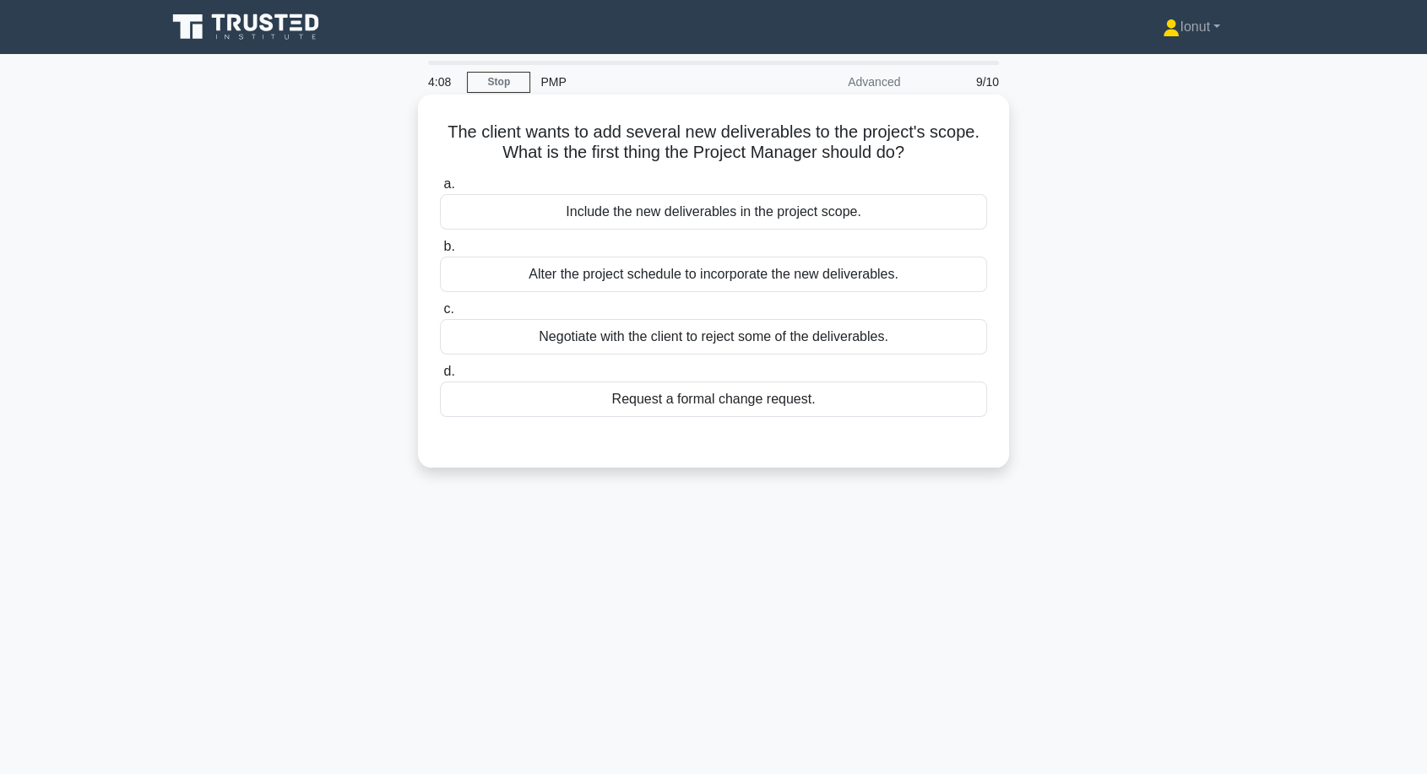
click at [729, 411] on div "Request a formal change request." at bounding box center [713, 399] width 547 height 35
click at [440, 377] on input "d. Request a formal change request." at bounding box center [440, 371] width 0 height 11
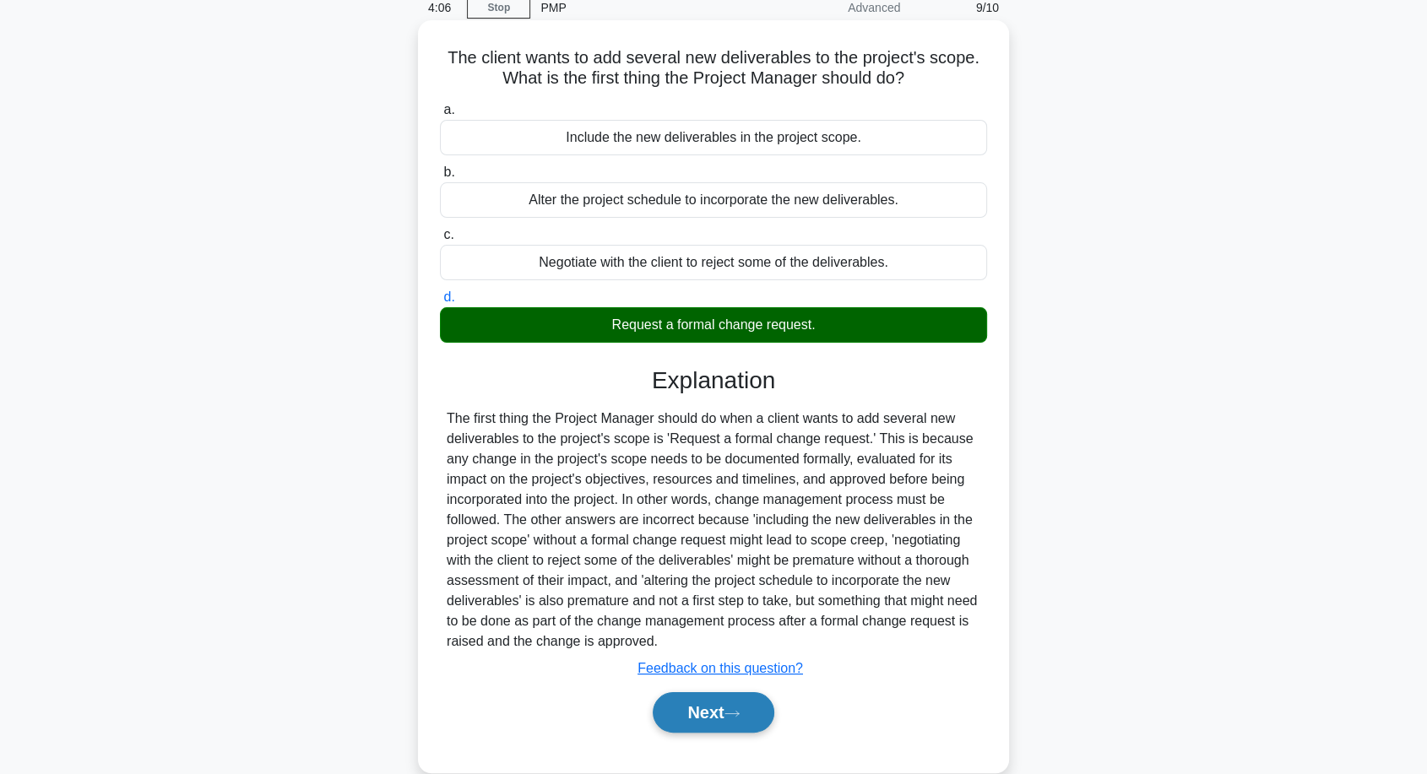
scroll to position [138, 0]
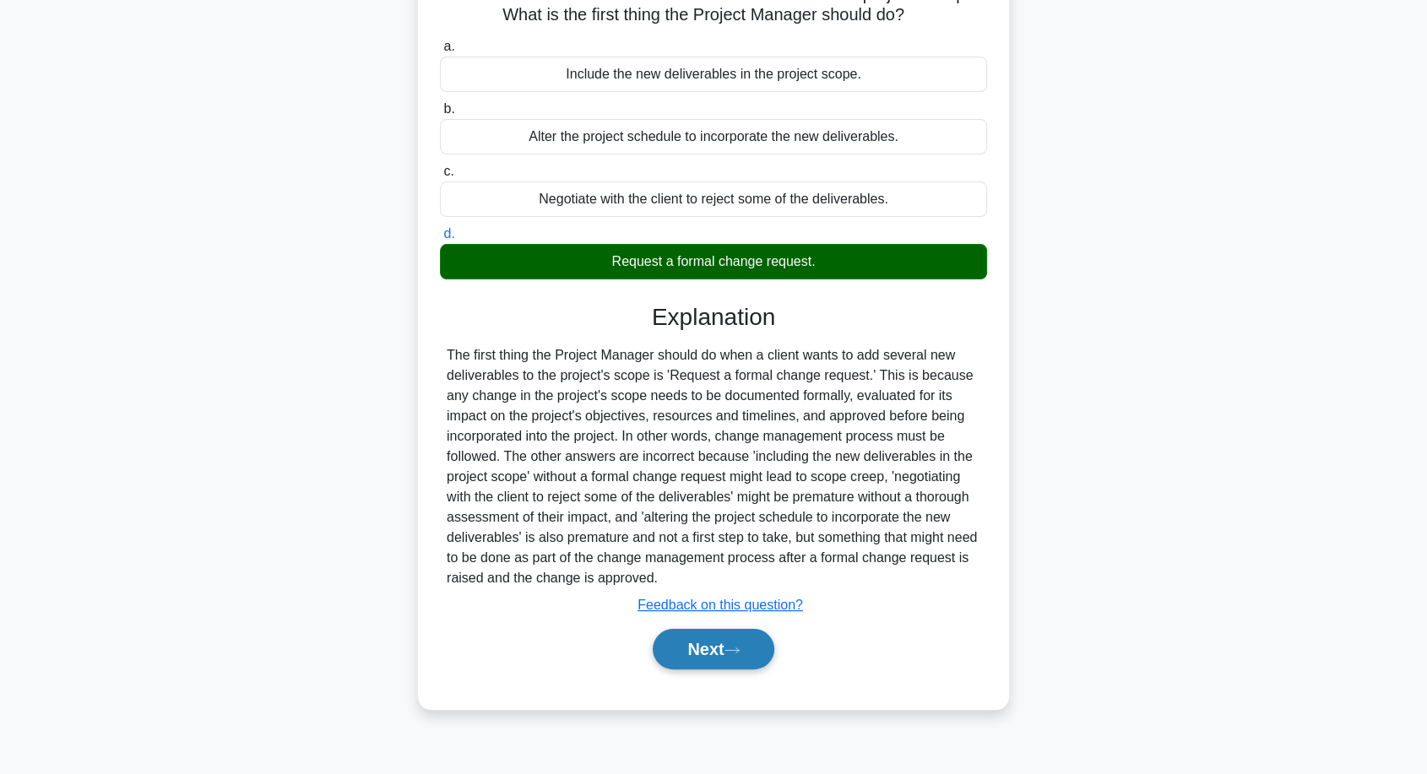
click at [702, 640] on button "Next" at bounding box center [713, 649] width 121 height 41
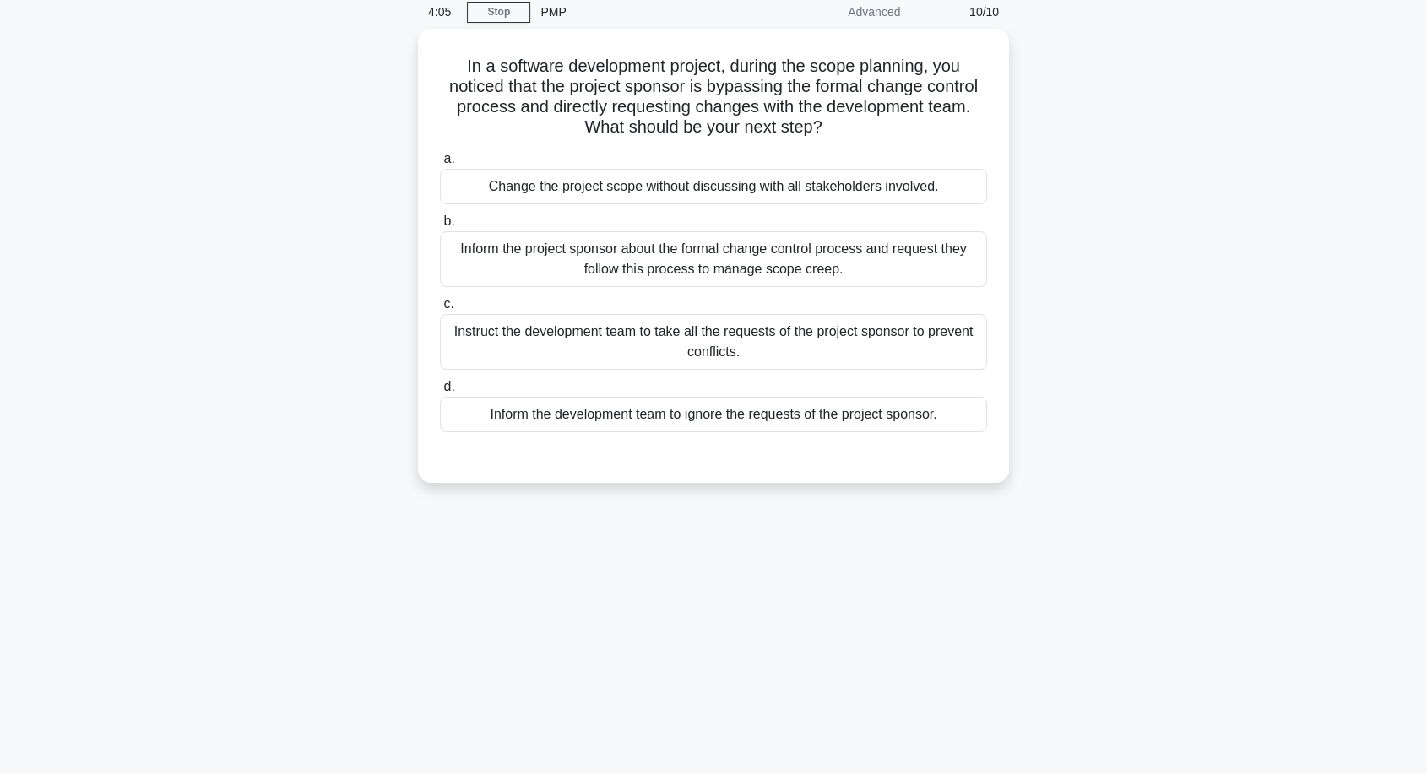
scroll to position [0, 0]
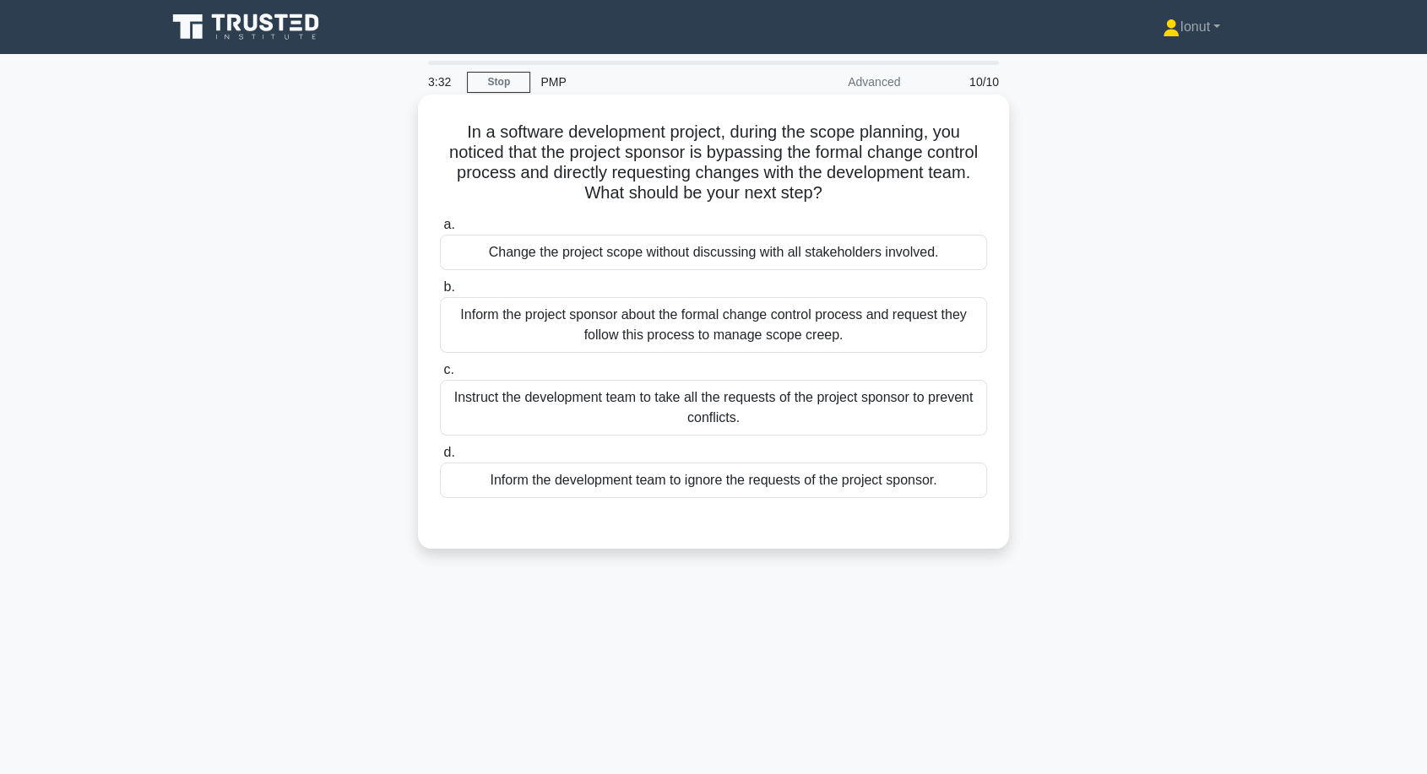
click at [673, 343] on div "Inform the project sponsor about the formal change control process and request …" at bounding box center [713, 325] width 547 height 56
click at [440, 293] on input "b. Inform the project sponsor about the formal change control process and reque…" at bounding box center [440, 287] width 0 height 11
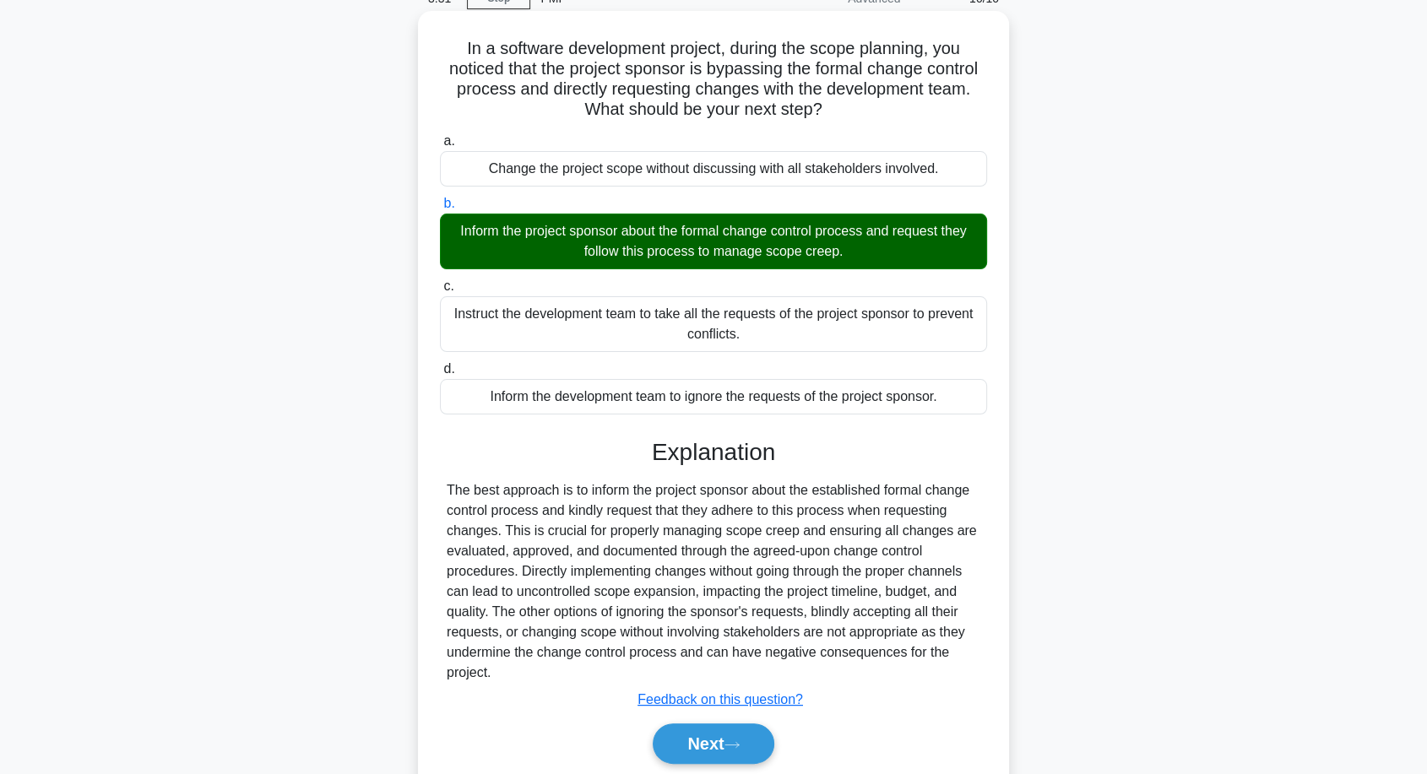
scroll to position [144, 0]
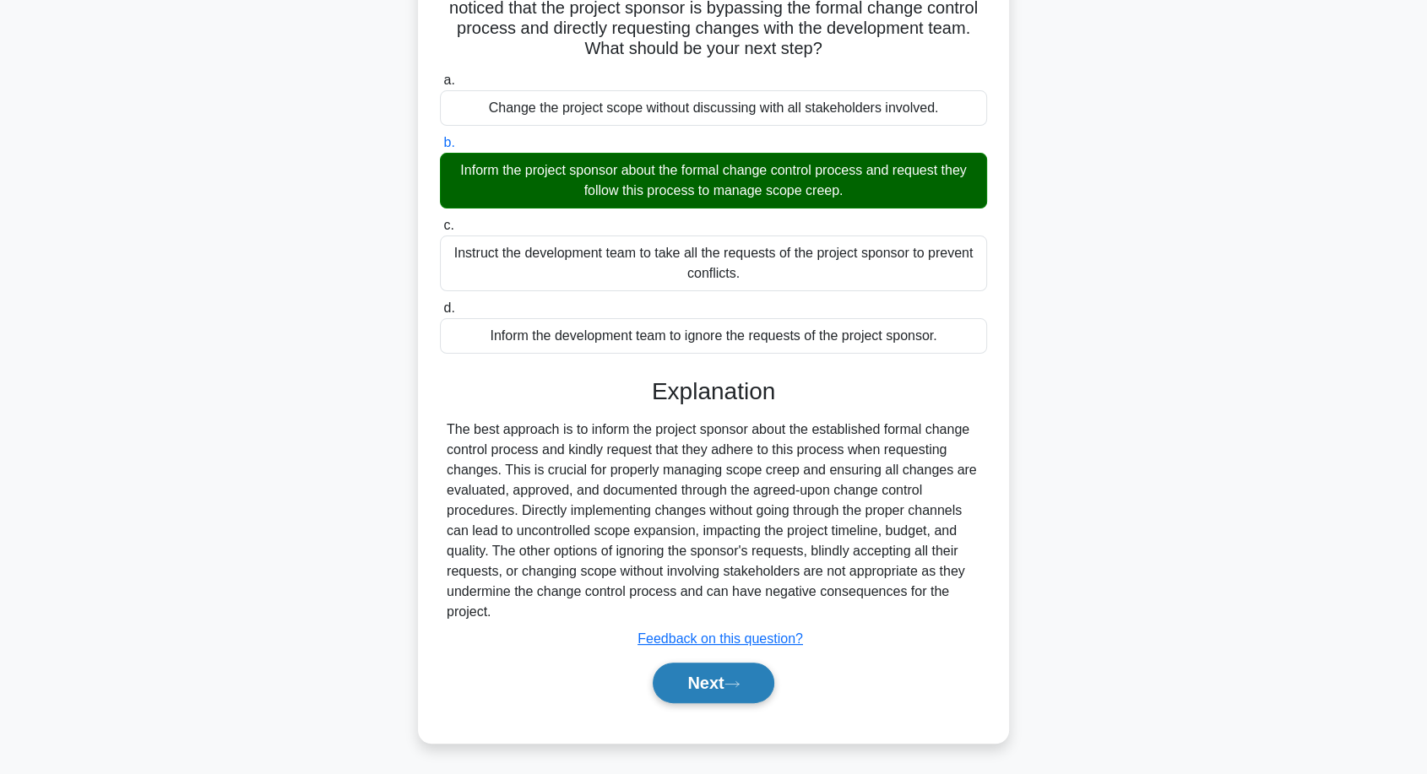
click at [717, 677] on button "Next" at bounding box center [713, 683] width 121 height 41
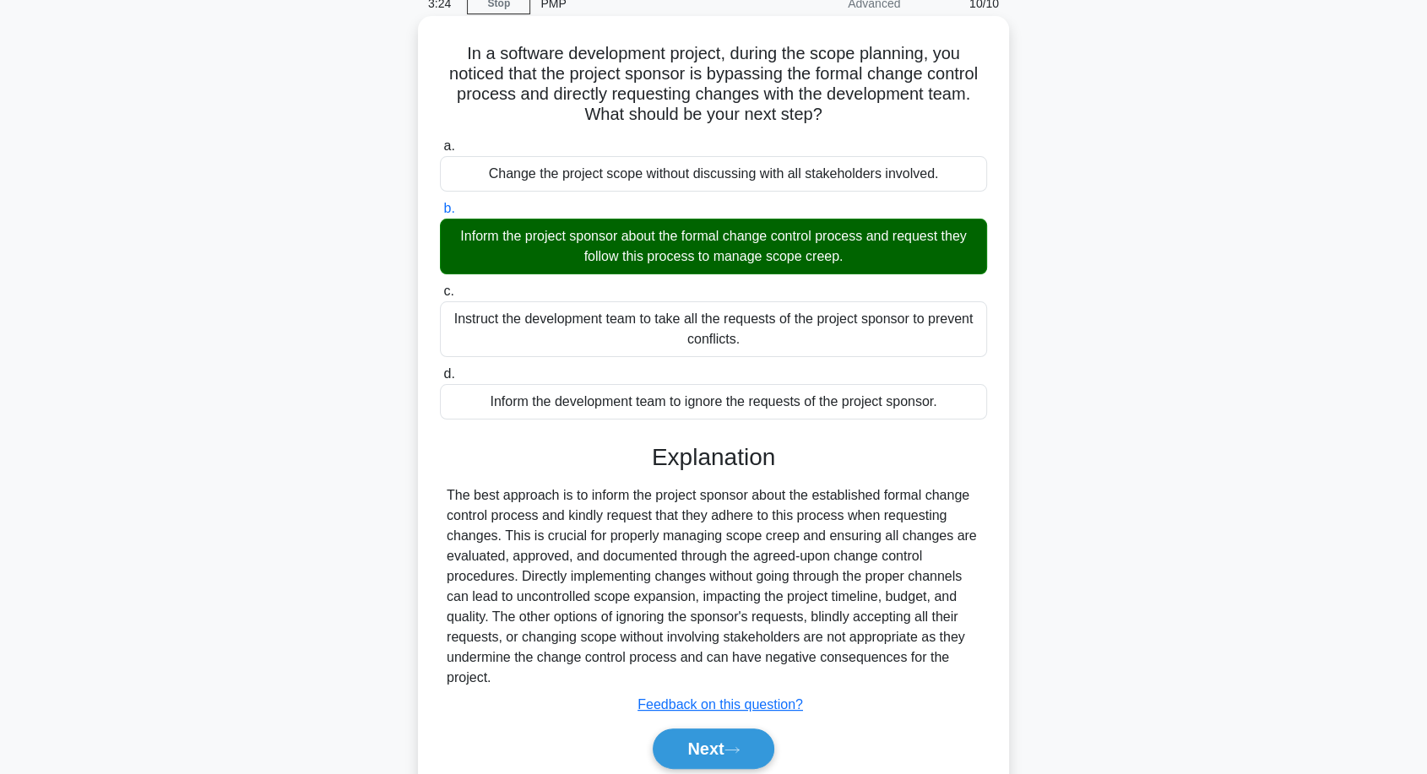
scroll to position [0, 0]
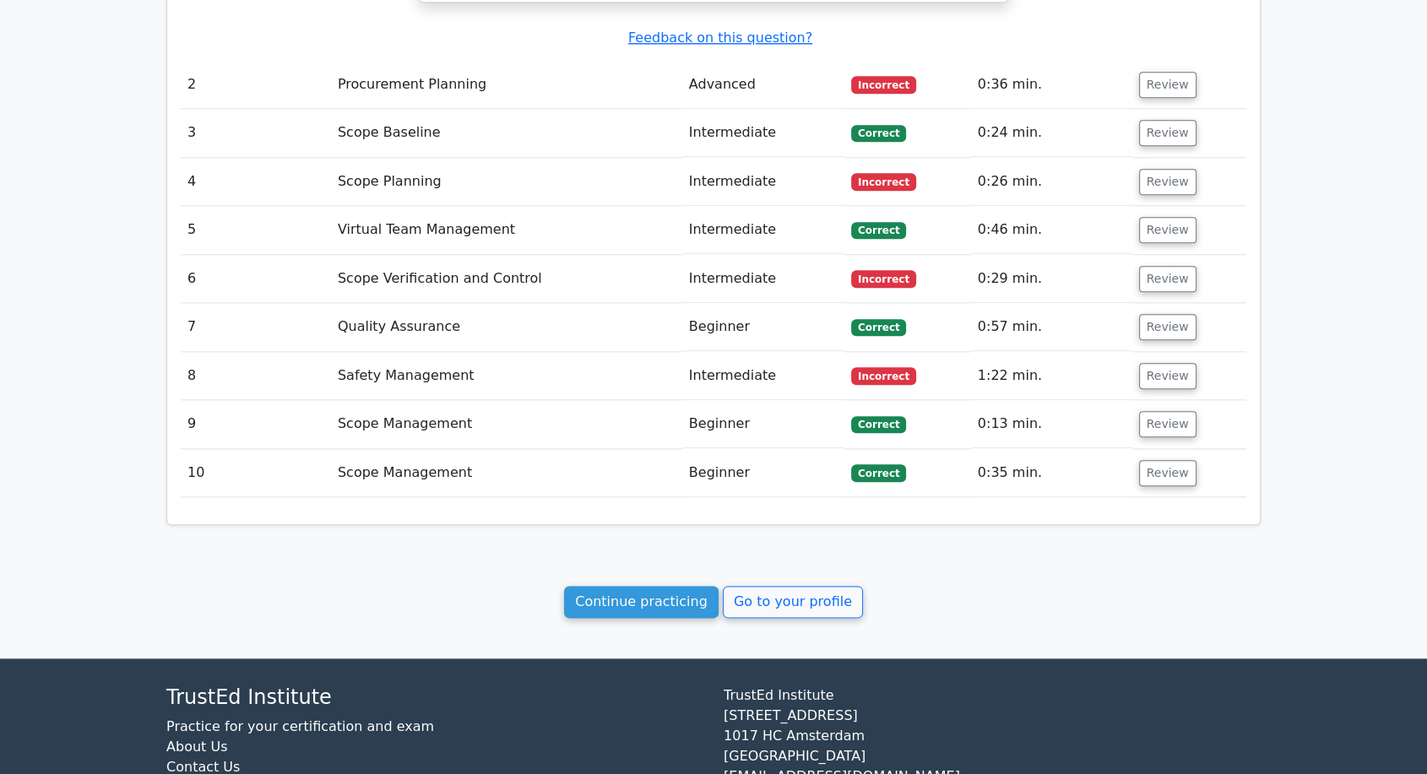
scroll to position [1844, 0]
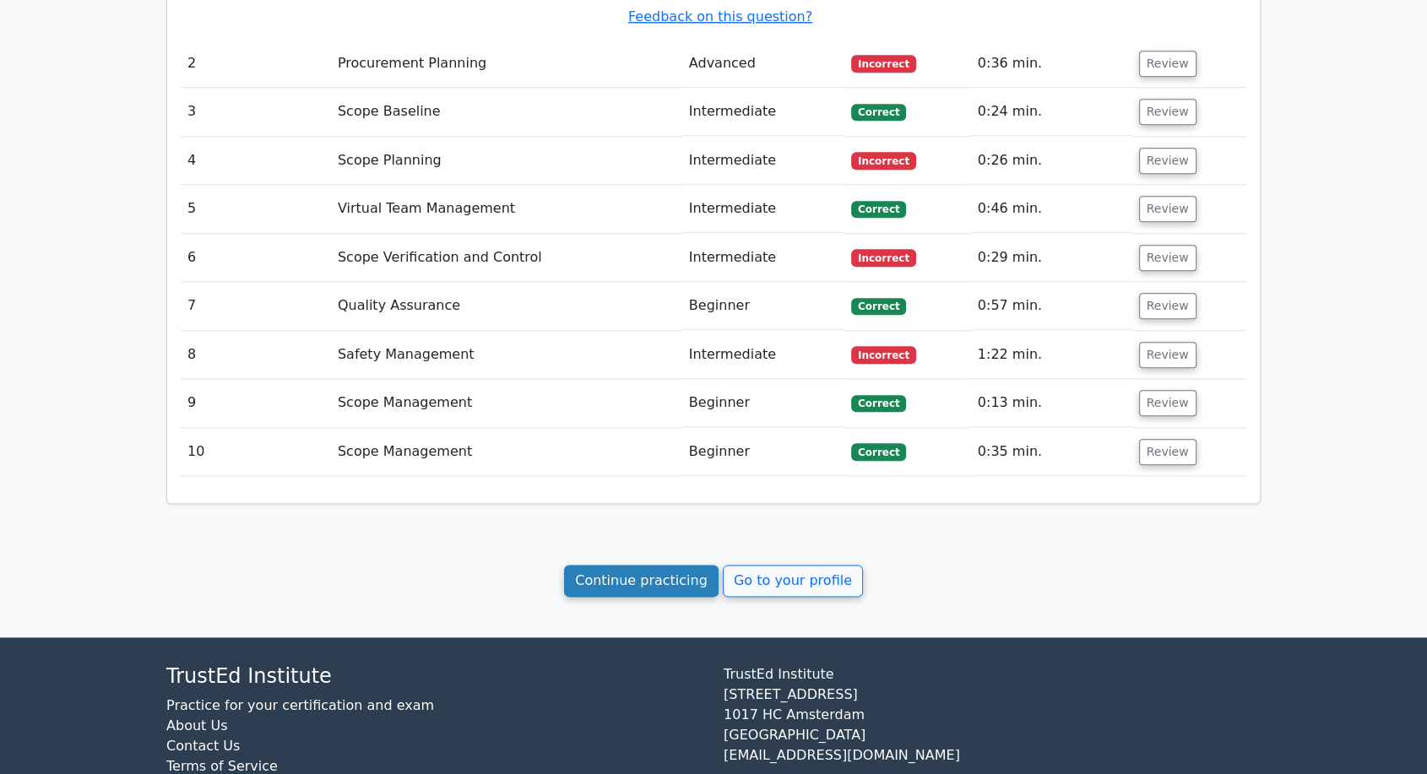
click at [672, 565] on link "Continue practicing" at bounding box center [641, 581] width 155 height 32
